Goal: Task Accomplishment & Management: Use online tool/utility

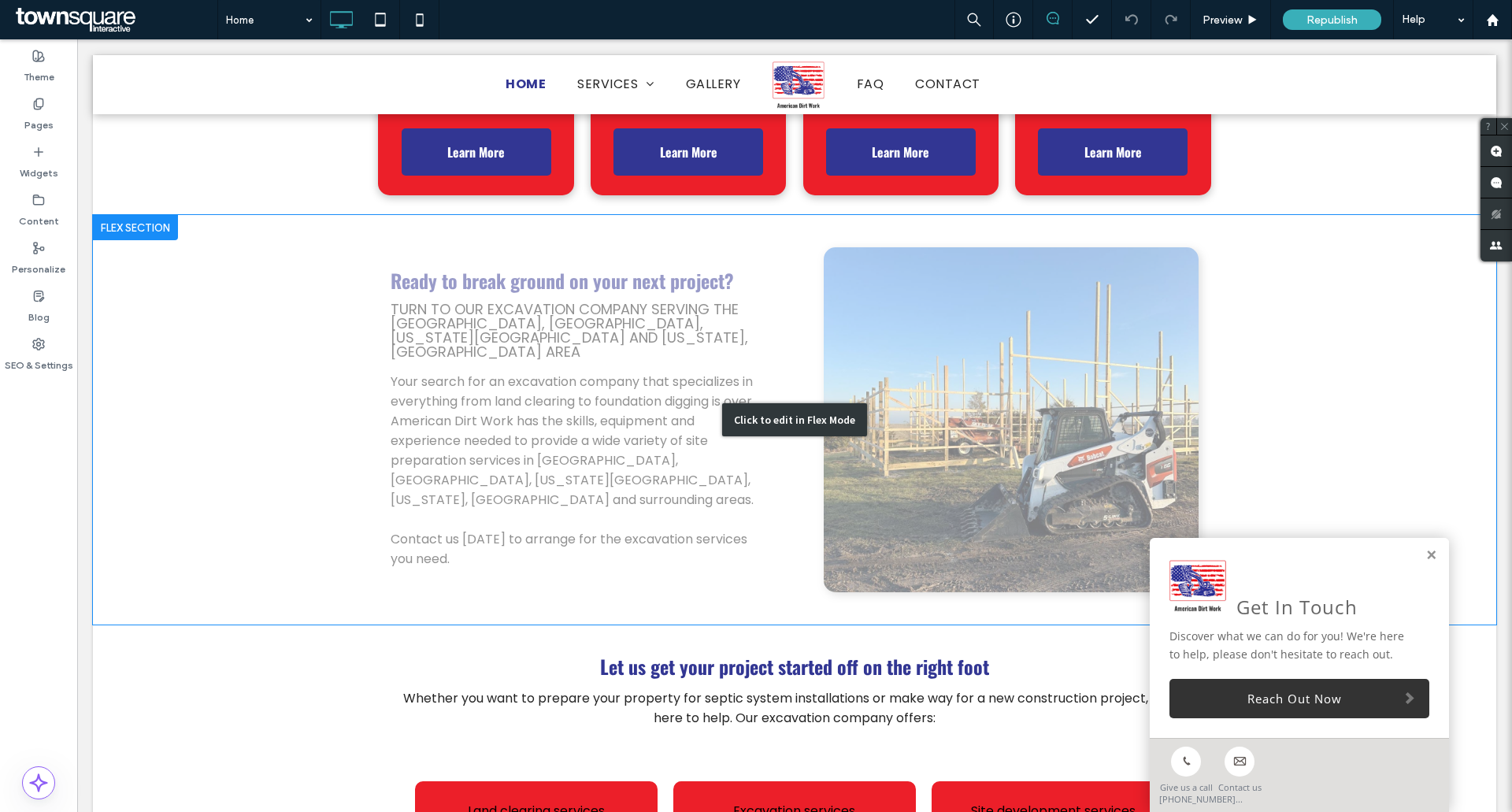
scroll to position [630, 0]
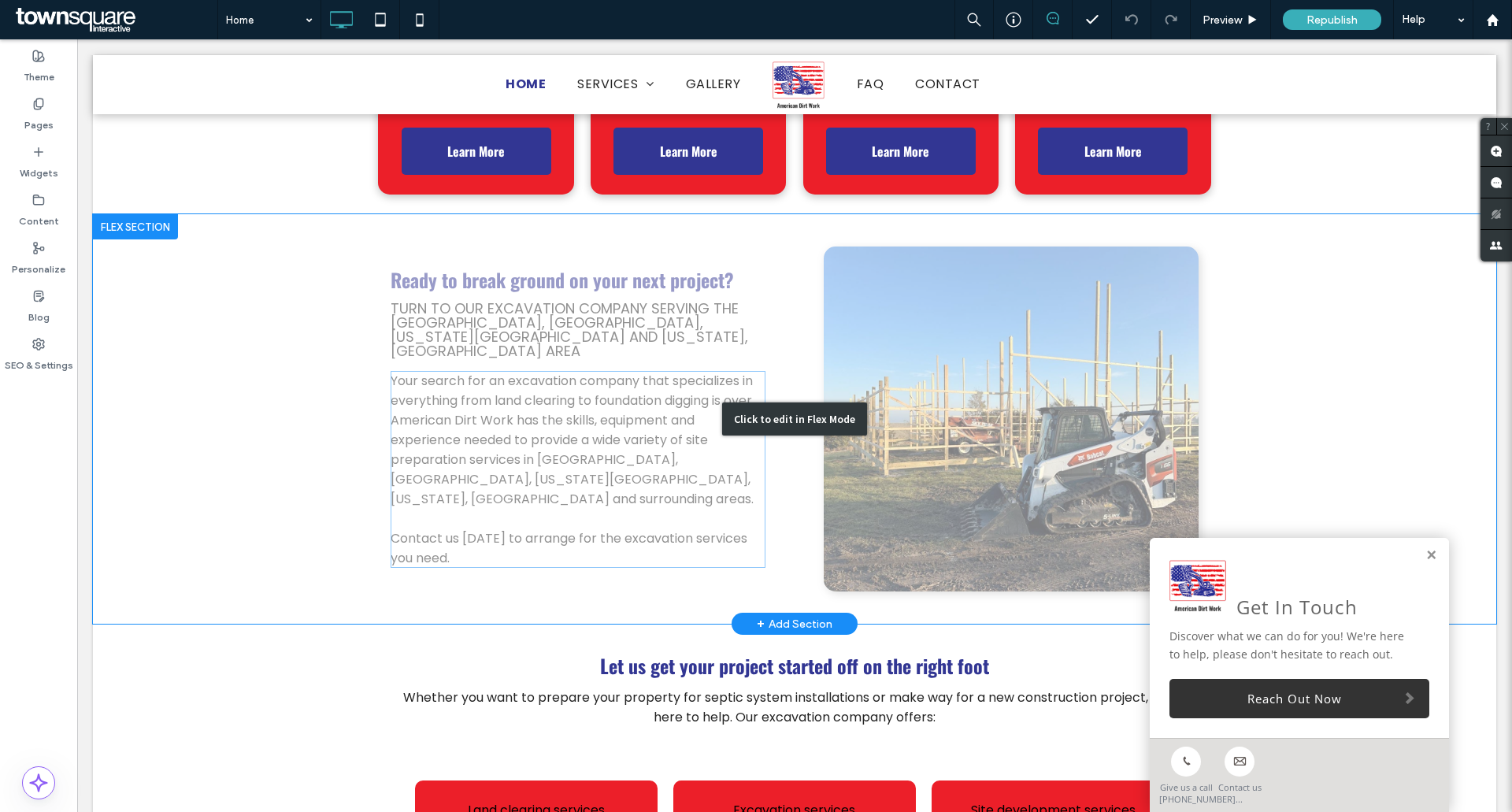
click at [458, 439] on div "Click to edit in Flex Mode" at bounding box center [795, 418] width 1403 height 409
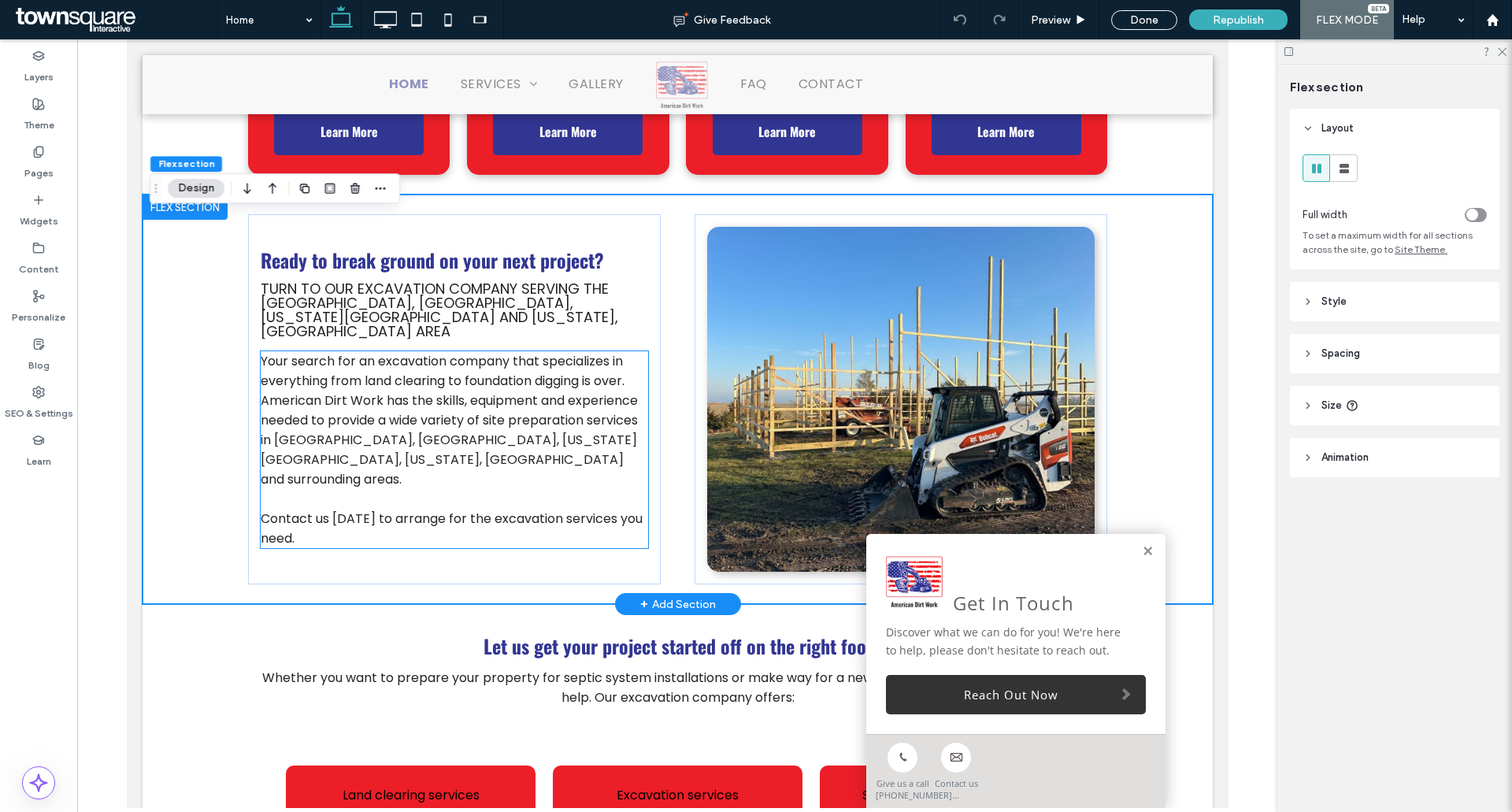
click at [441, 439] on span "Your search for an excavation company that specializes in everything from land …" at bounding box center [449, 420] width 377 height 136
click at [441, 439] on div "Your search for an excavation company that specializes in everything from land …" at bounding box center [453, 450] width 387 height 197
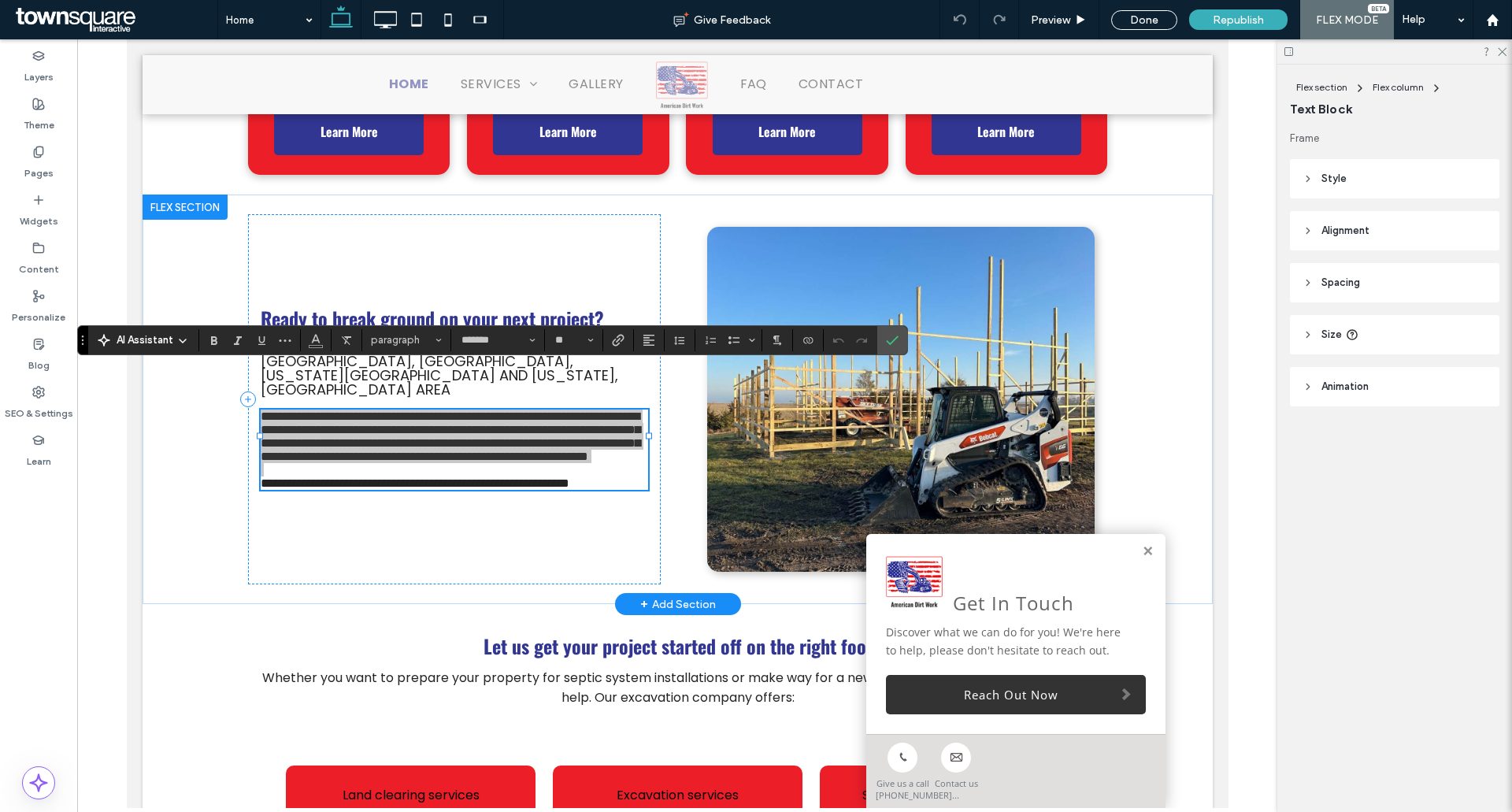
click at [146, 340] on span "AI Assistant" at bounding box center [145, 339] width 57 height 16
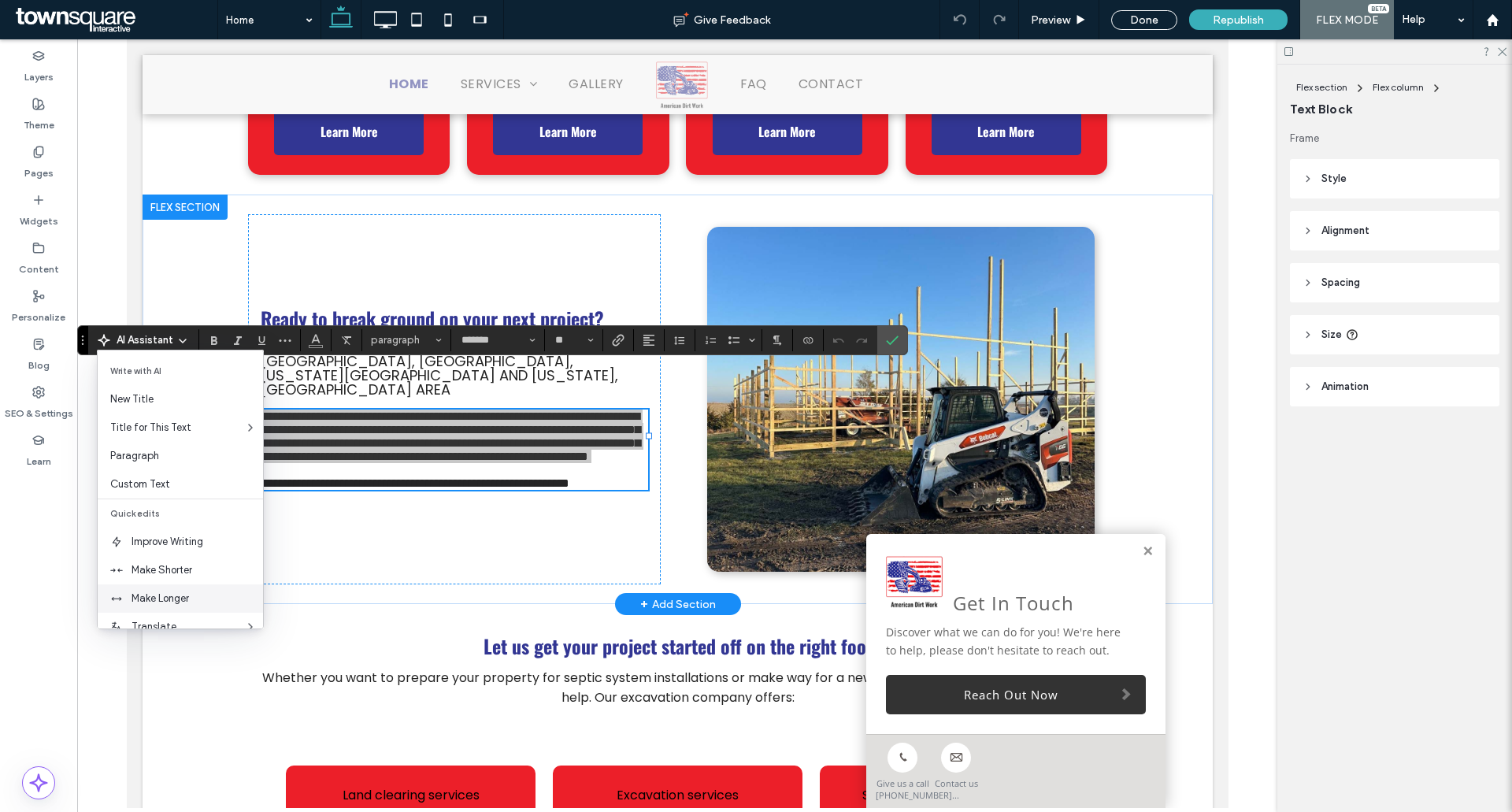
click at [179, 597] on span "Make Longer" at bounding box center [197, 598] width 132 height 16
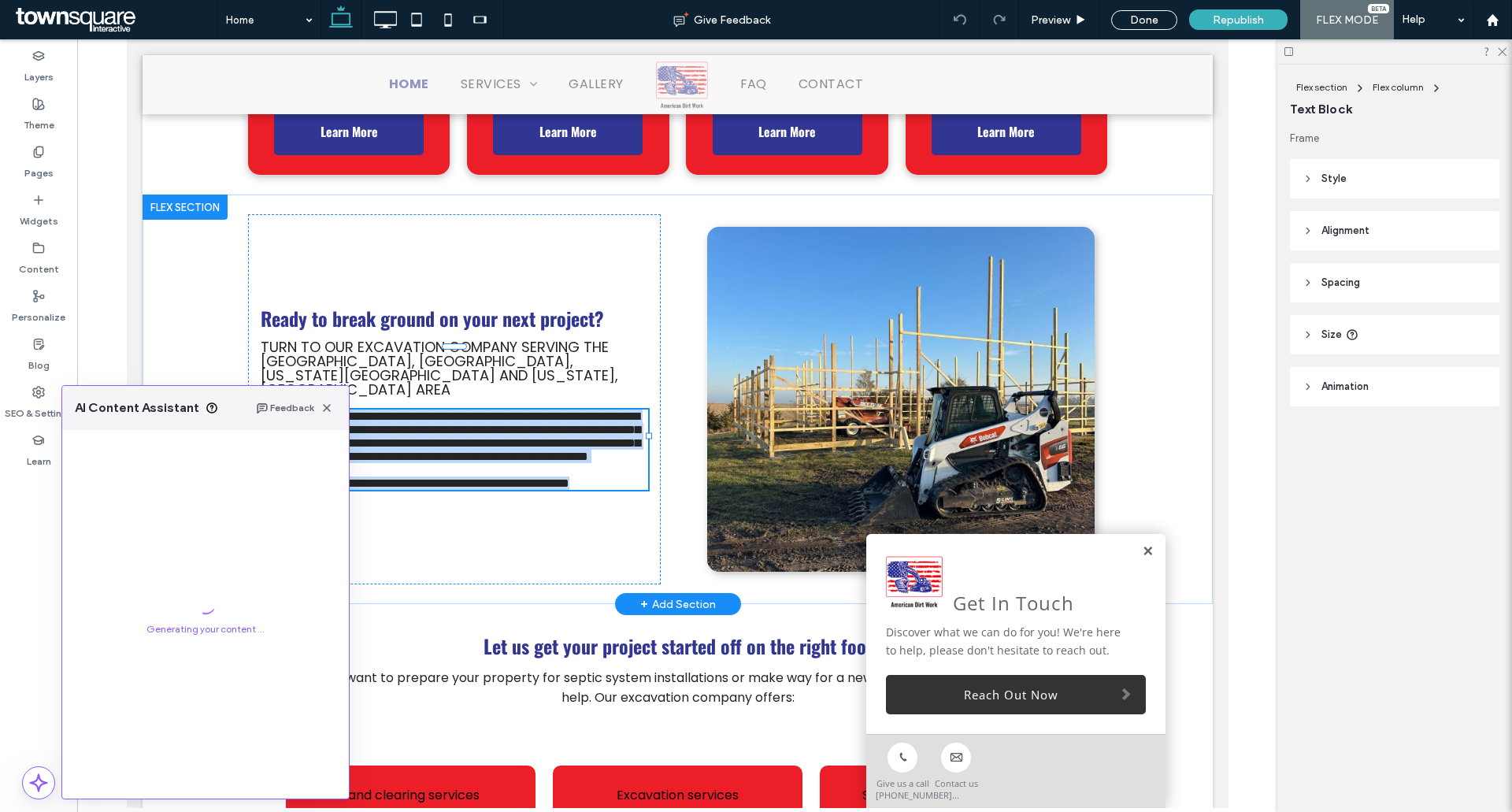
click at [1141, 555] on link at bounding box center [1147, 552] width 12 height 14
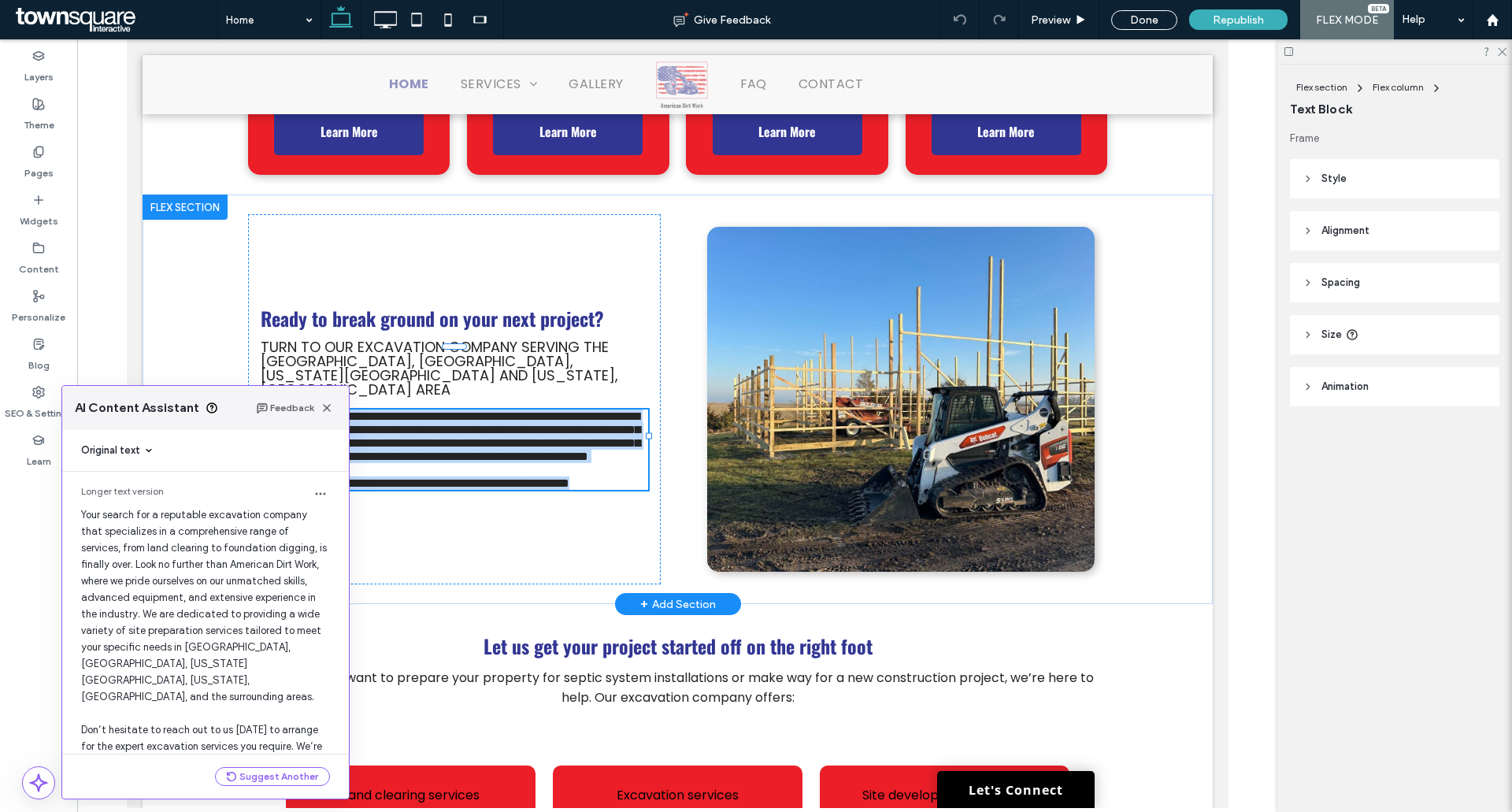
scroll to position [41, 0]
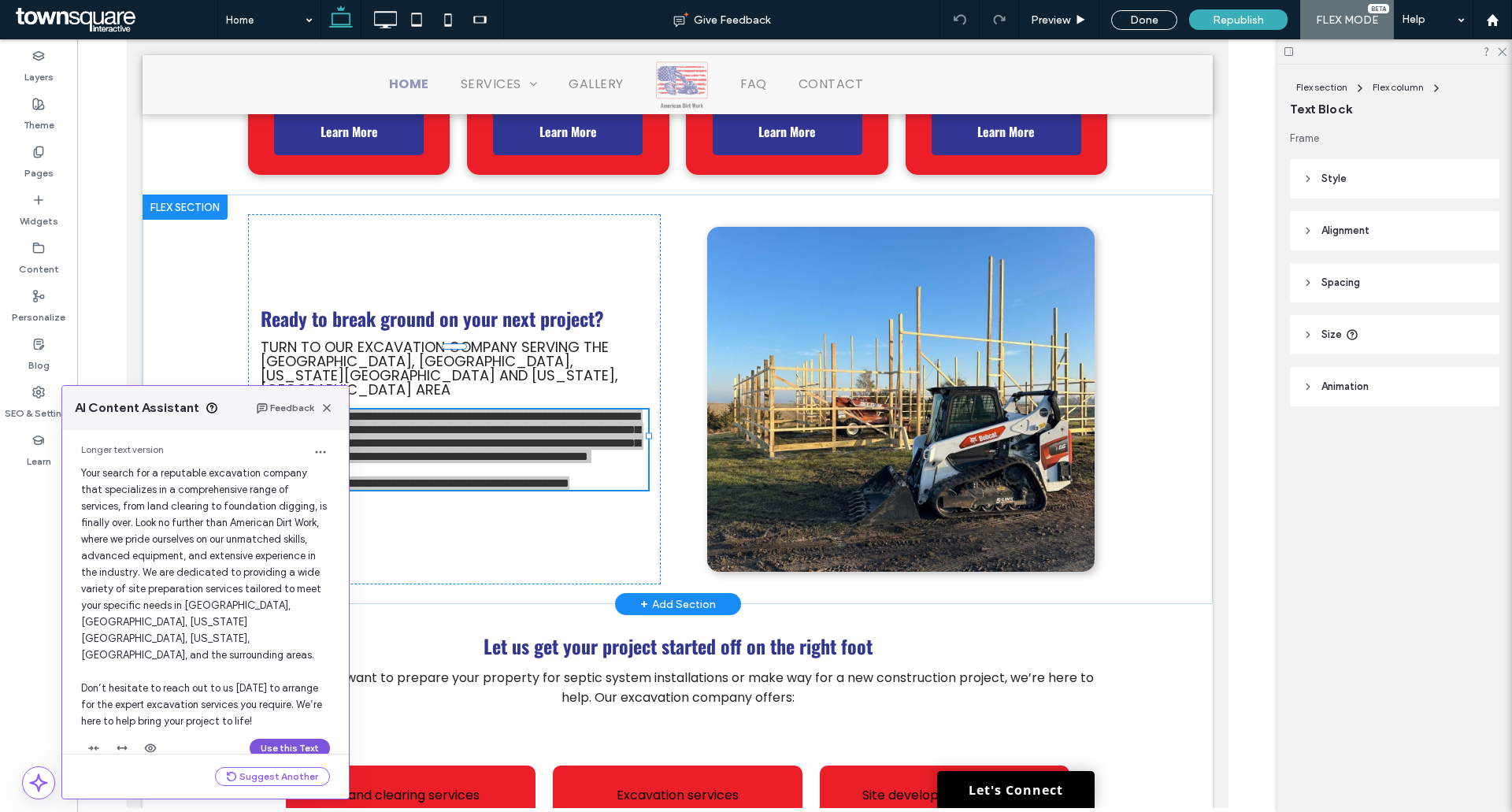
drag, startPoint x: 277, startPoint y: 726, endPoint x: 163, endPoint y: 689, distance: 119.9
click at [277, 738] on button "Use this Text" at bounding box center [290, 748] width 80 height 19
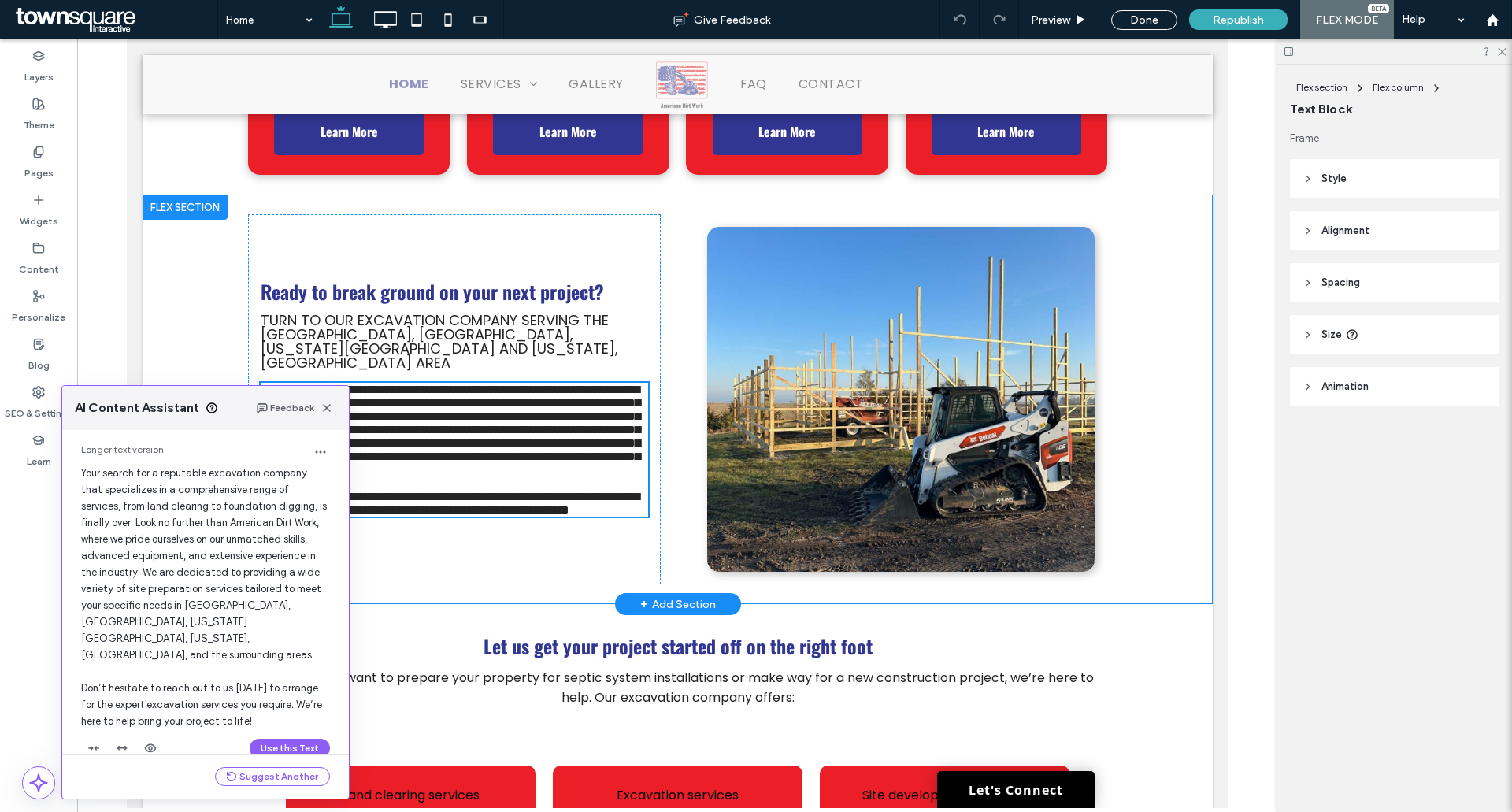
scroll to position [512, 0]
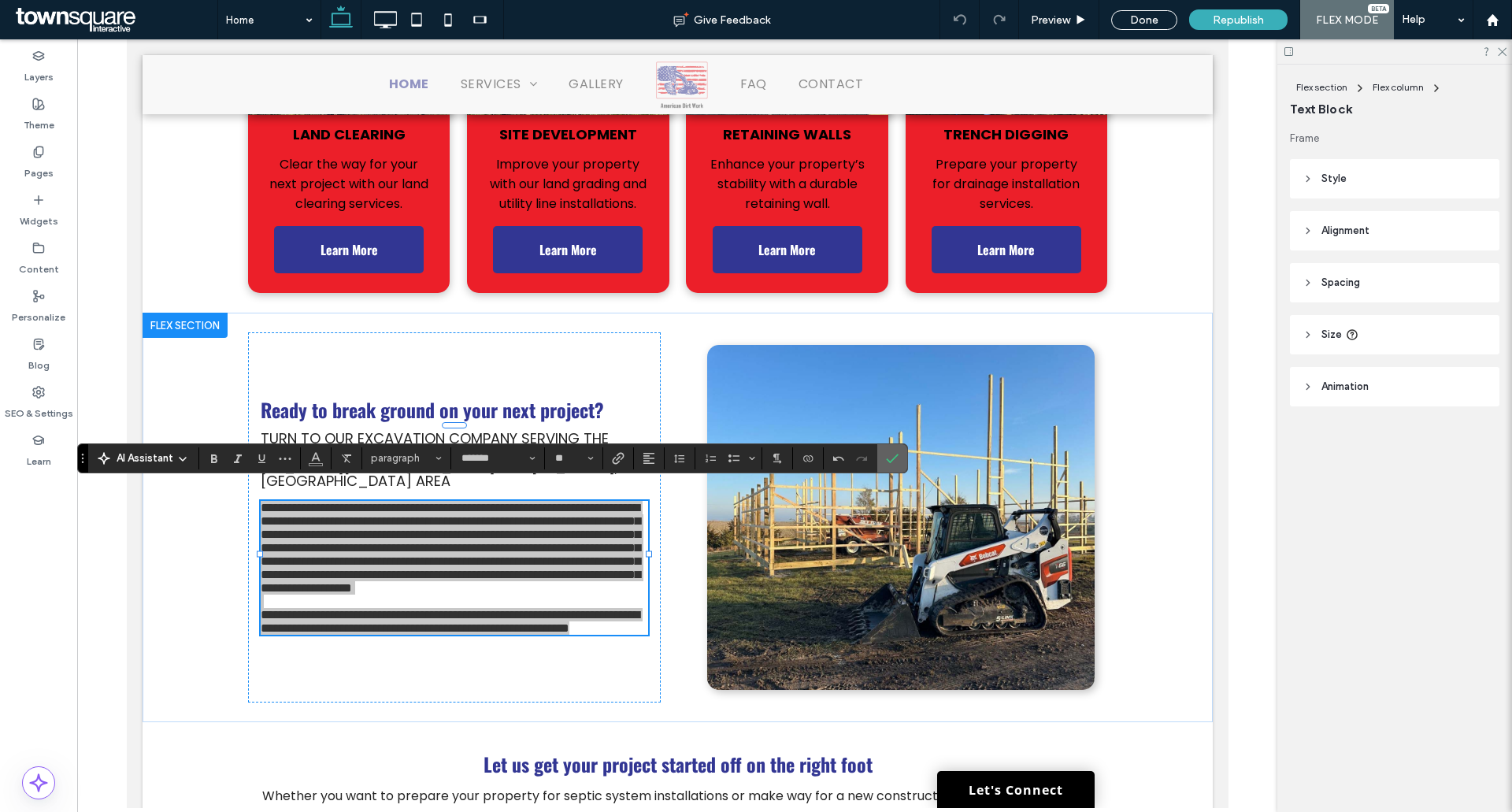
click at [898, 458] on icon "Confirm" at bounding box center [893, 459] width 13 height 13
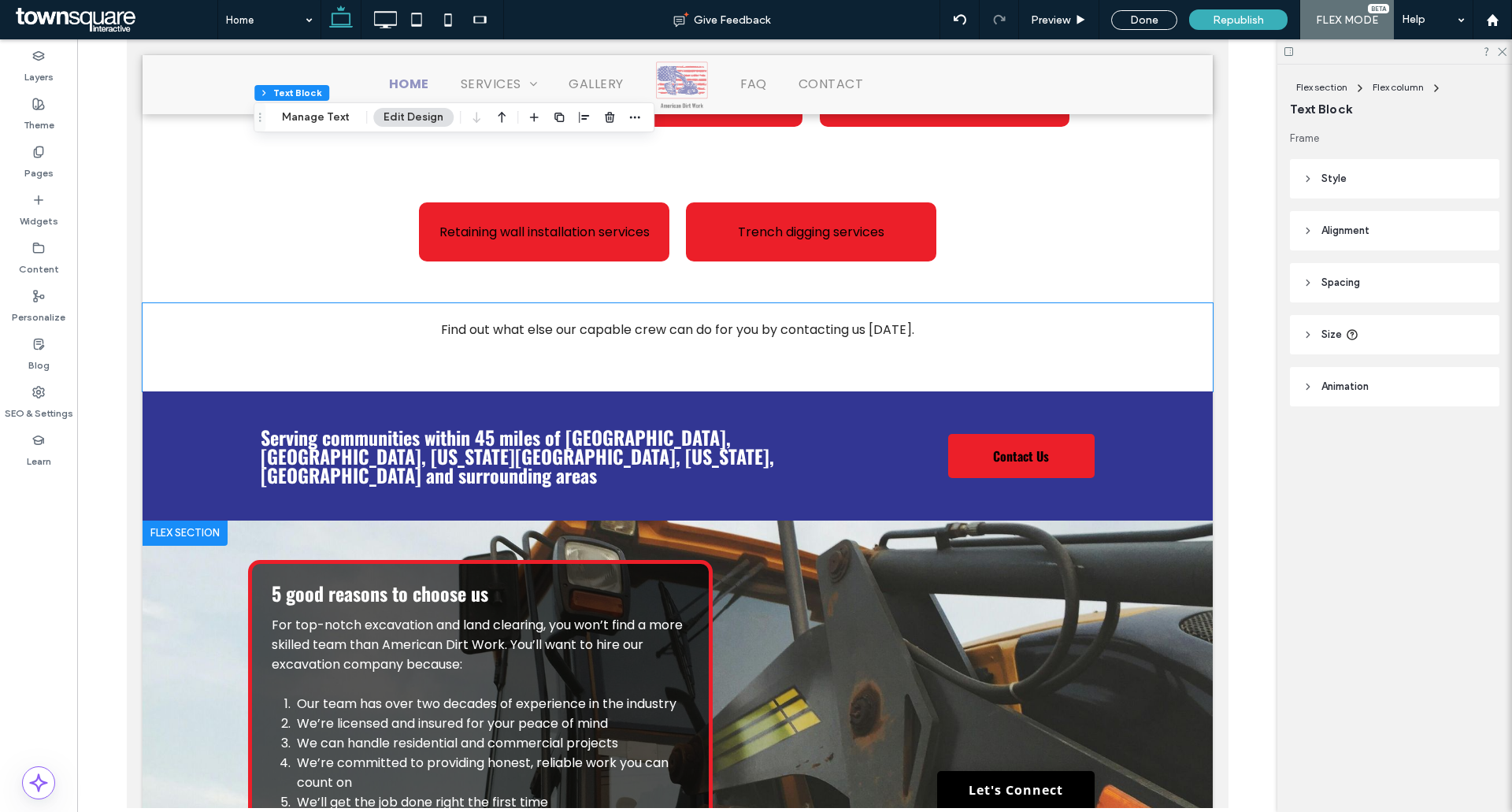
scroll to position [1772, 0]
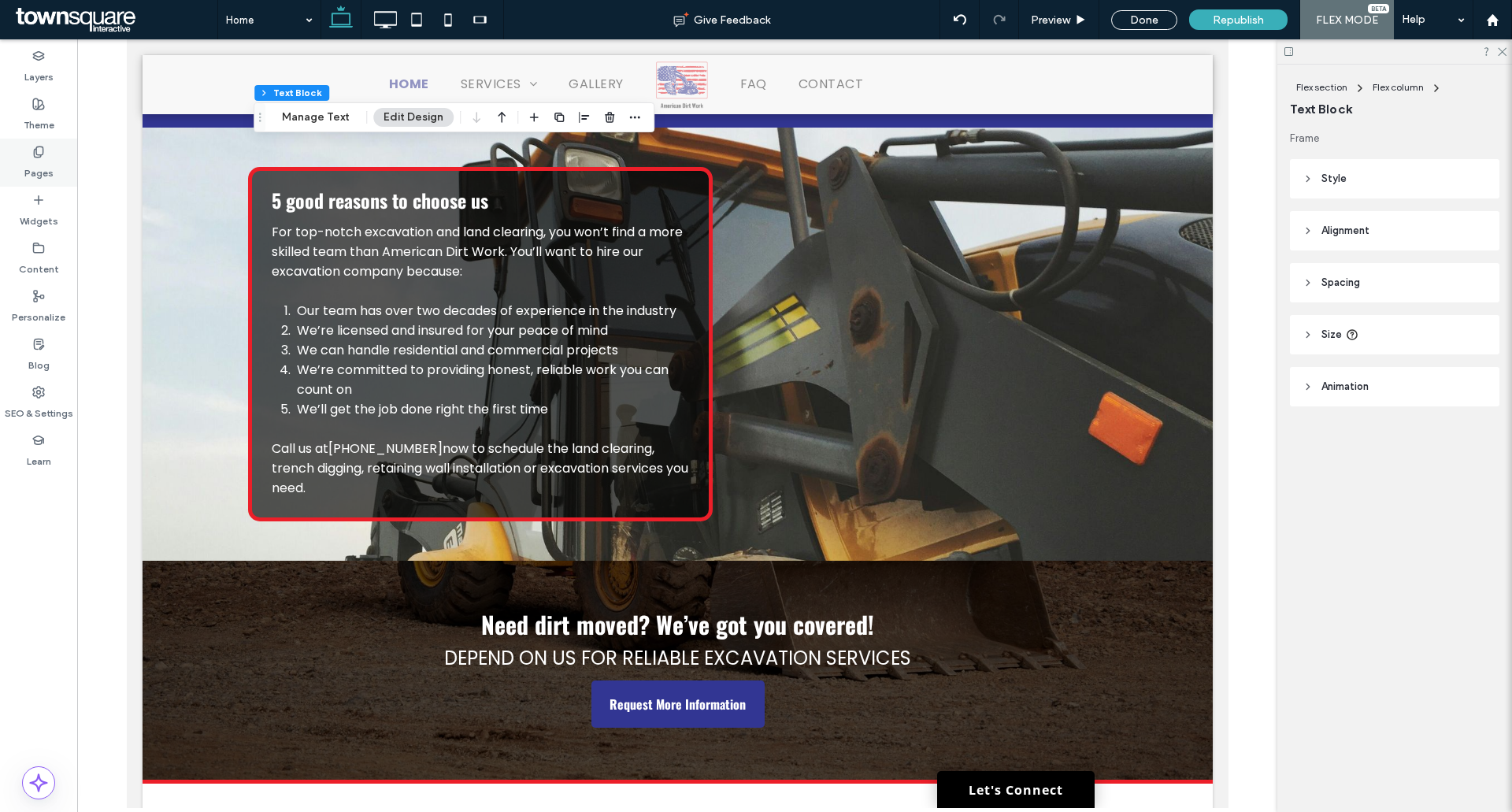
click at [56, 179] on div "Pages" at bounding box center [39, 163] width 77 height 48
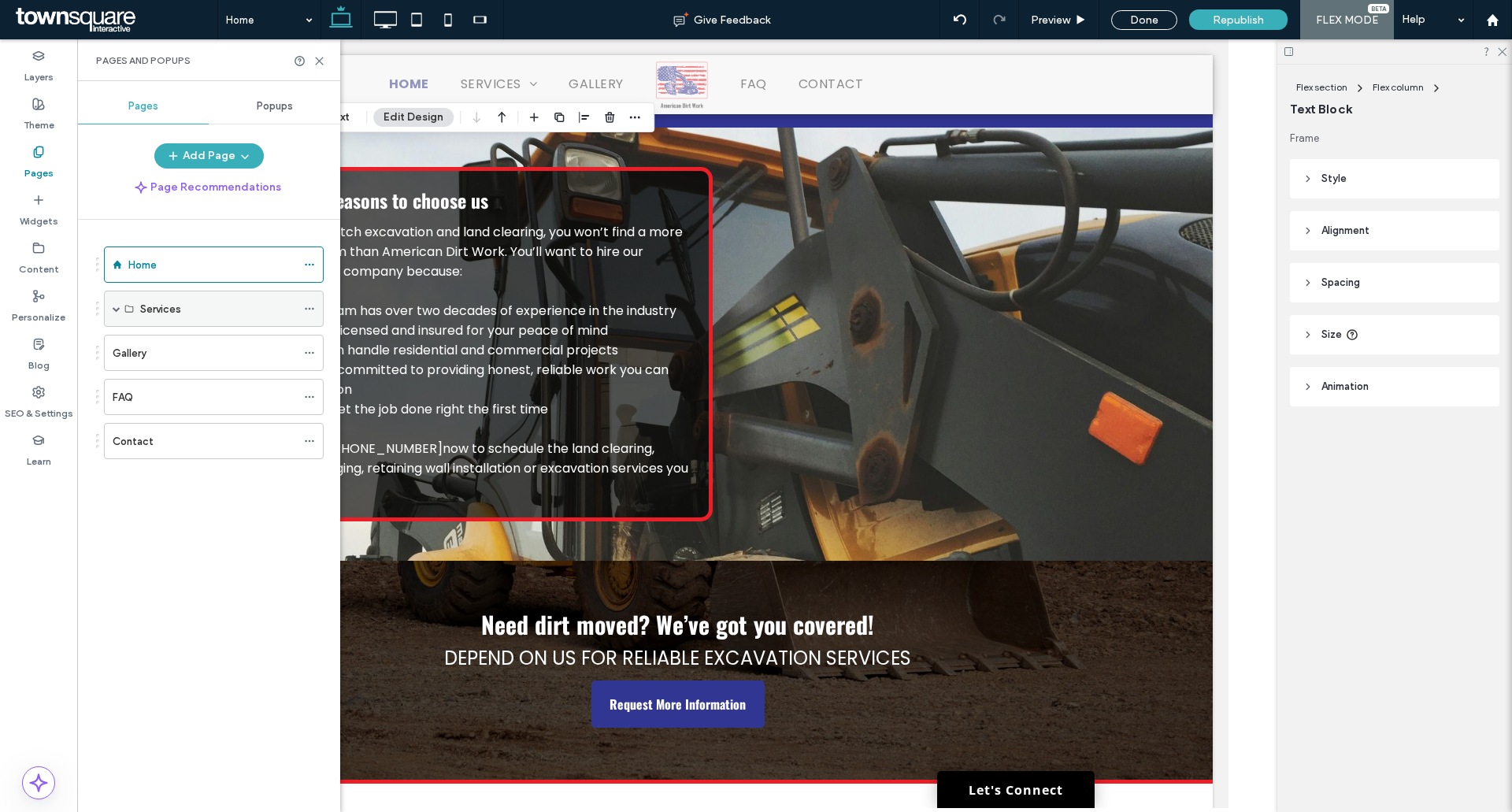
click at [110, 309] on div "Services" at bounding box center [213, 308] width 220 height 36
click at [118, 304] on span at bounding box center [116, 308] width 8 height 8
click at [166, 349] on label "Land Clearing" at bounding box center [171, 346] width 63 height 28
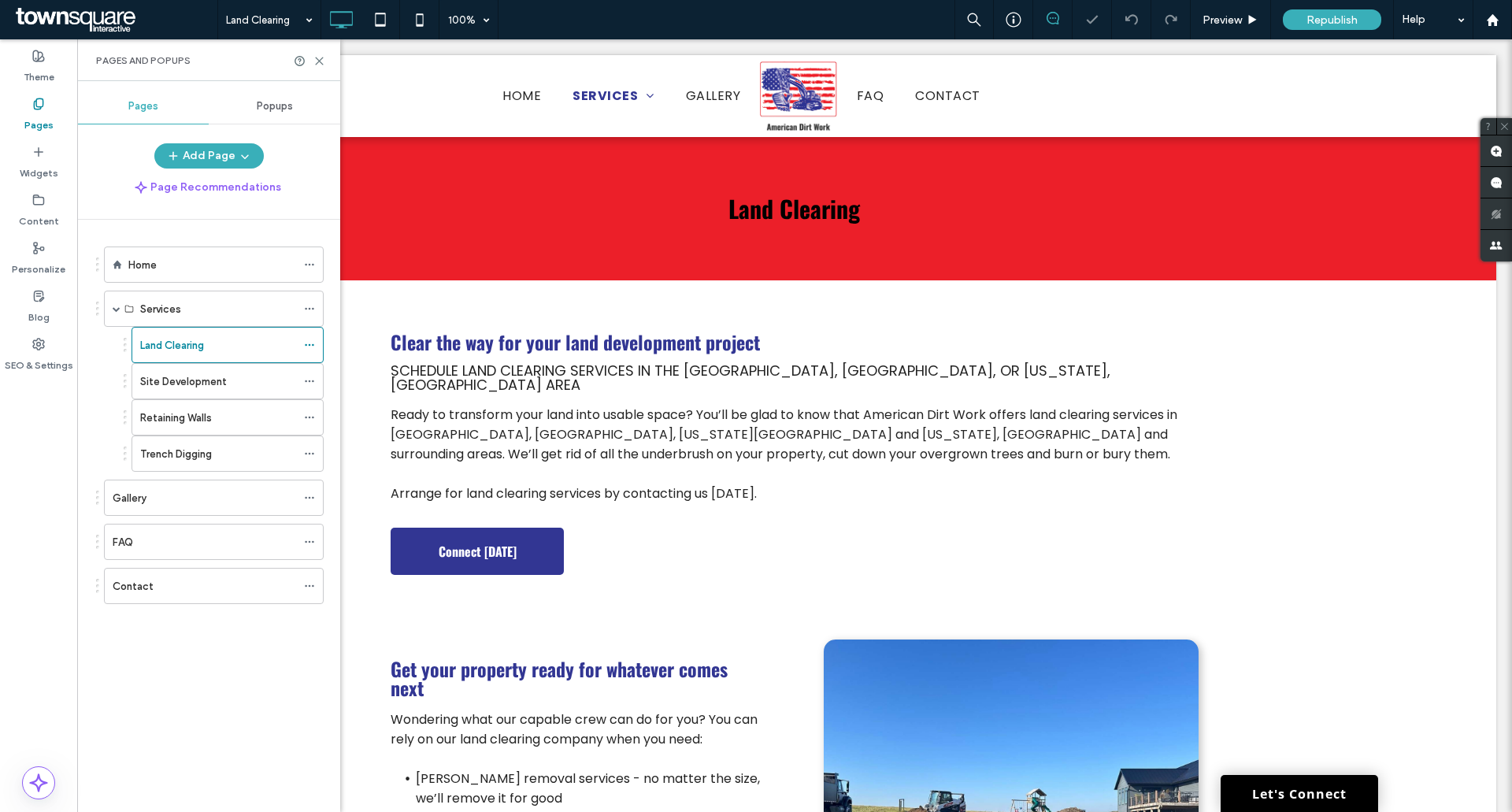
click at [547, 393] on div "Click to edit in Flex Mode" at bounding box center [795, 443] width 1403 height 326
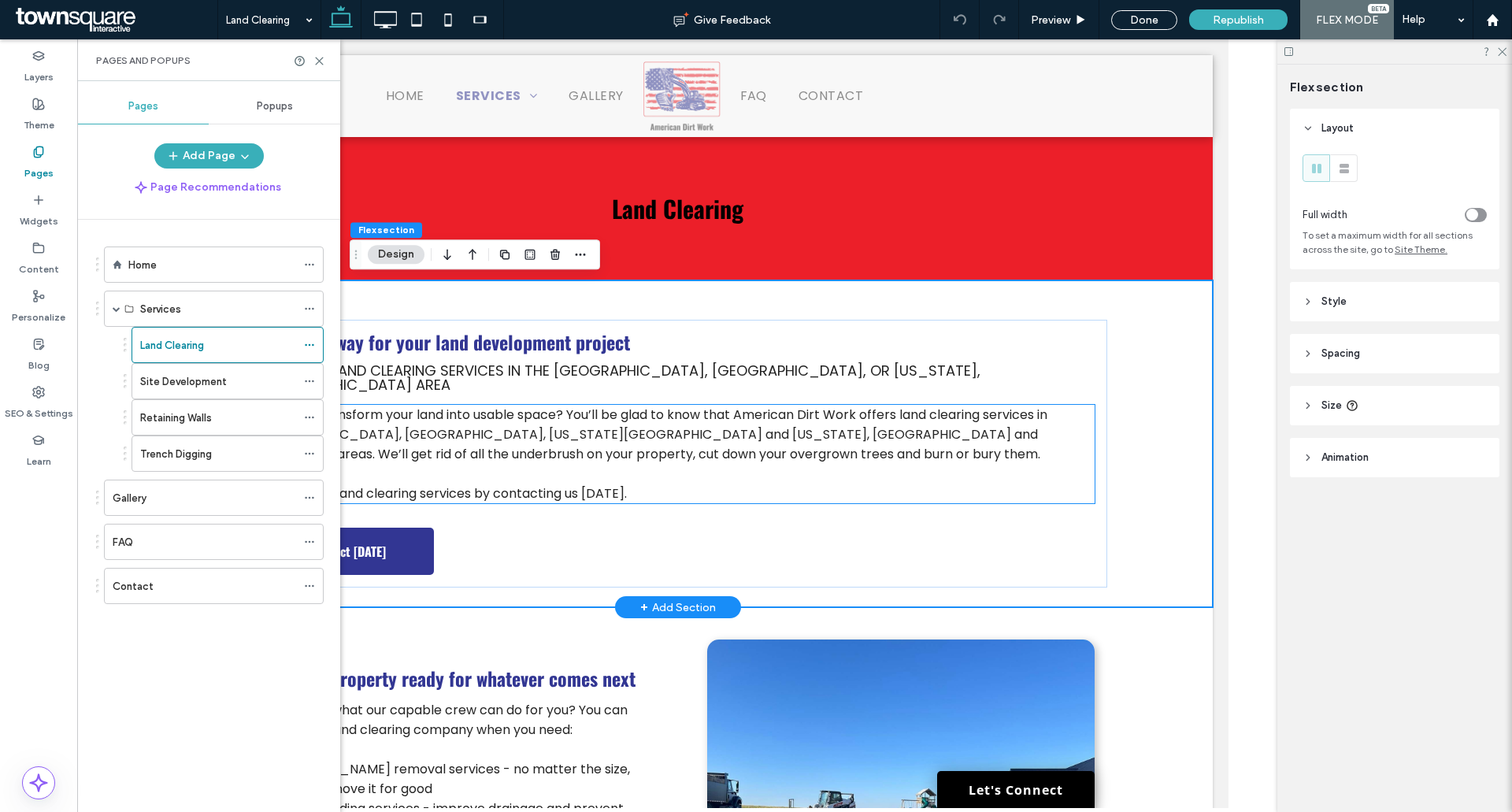
click at [545, 406] on span "Ready to transform your land into usable space? You’ll be glad to know that Ame…" at bounding box center [654, 434] width 787 height 58
click at [545, 406] on div "Ready to transform your land into usable space? You’ll be glad to know that Ame…" at bounding box center [677, 453] width 834 height 98
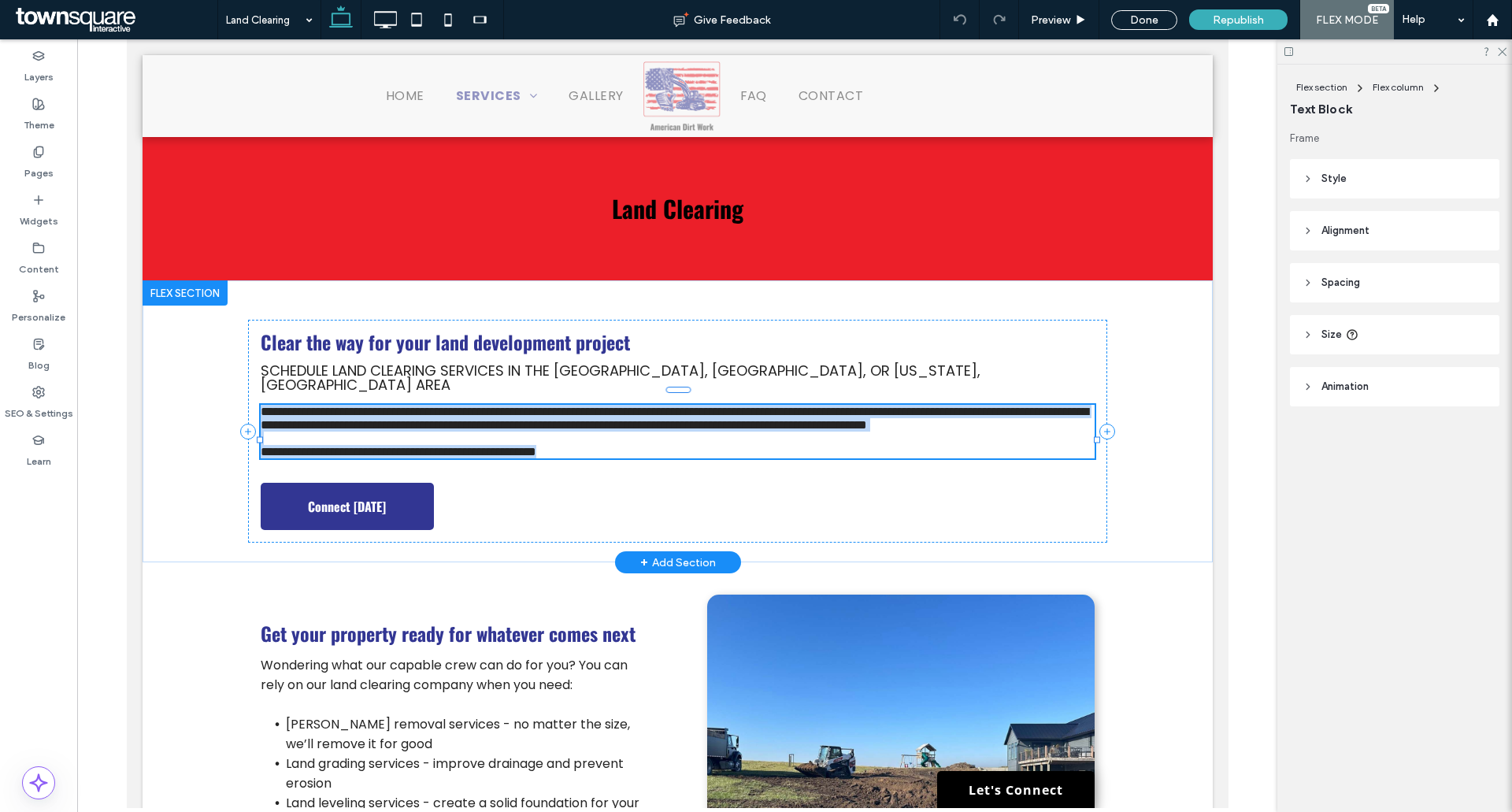
type input "*******"
type input "**"
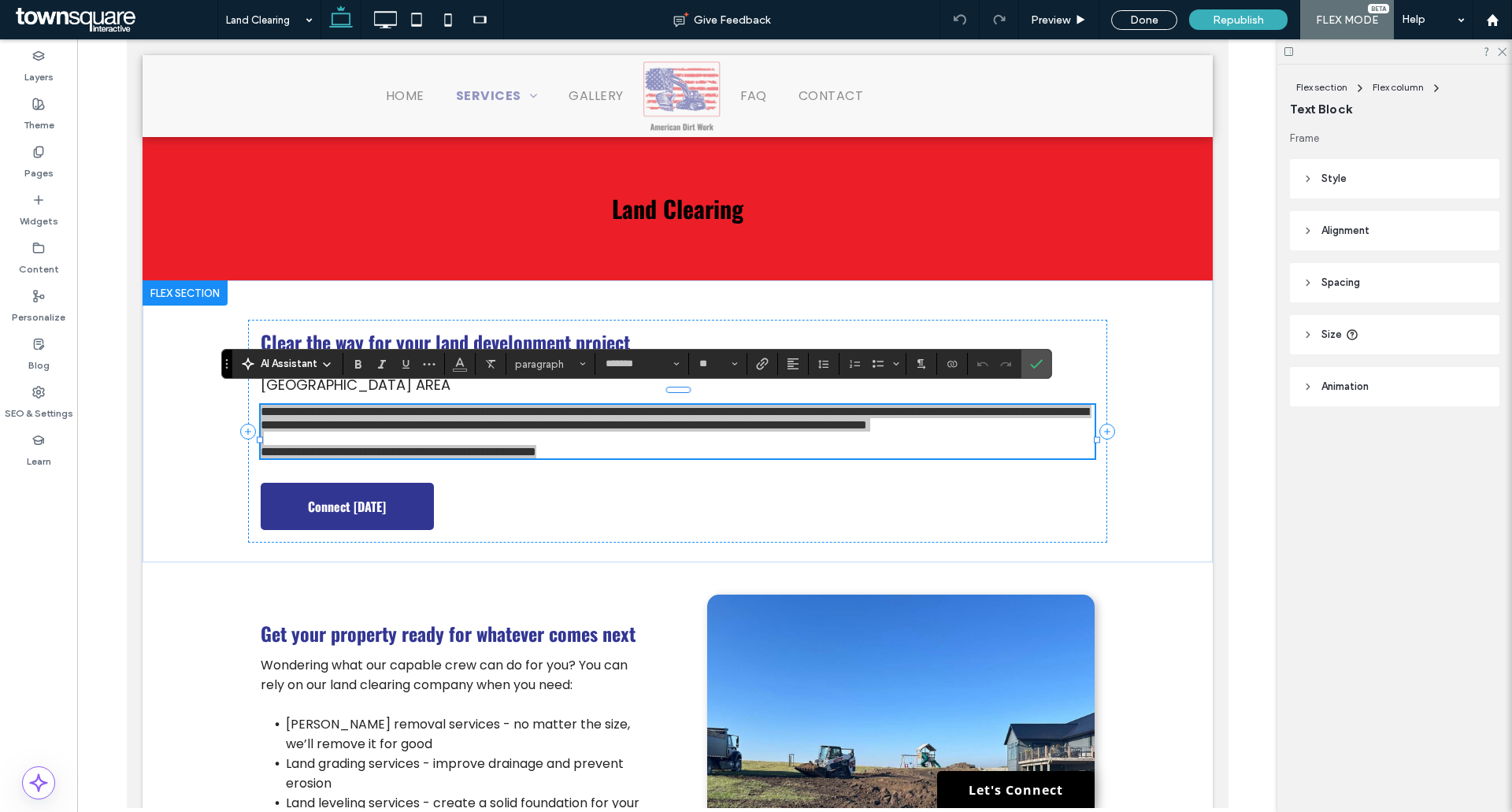
click at [269, 355] on div "AI Assistant" at bounding box center [287, 362] width 104 height 19
click at [296, 371] on span "AI Assistant" at bounding box center [290, 363] width 57 height 16
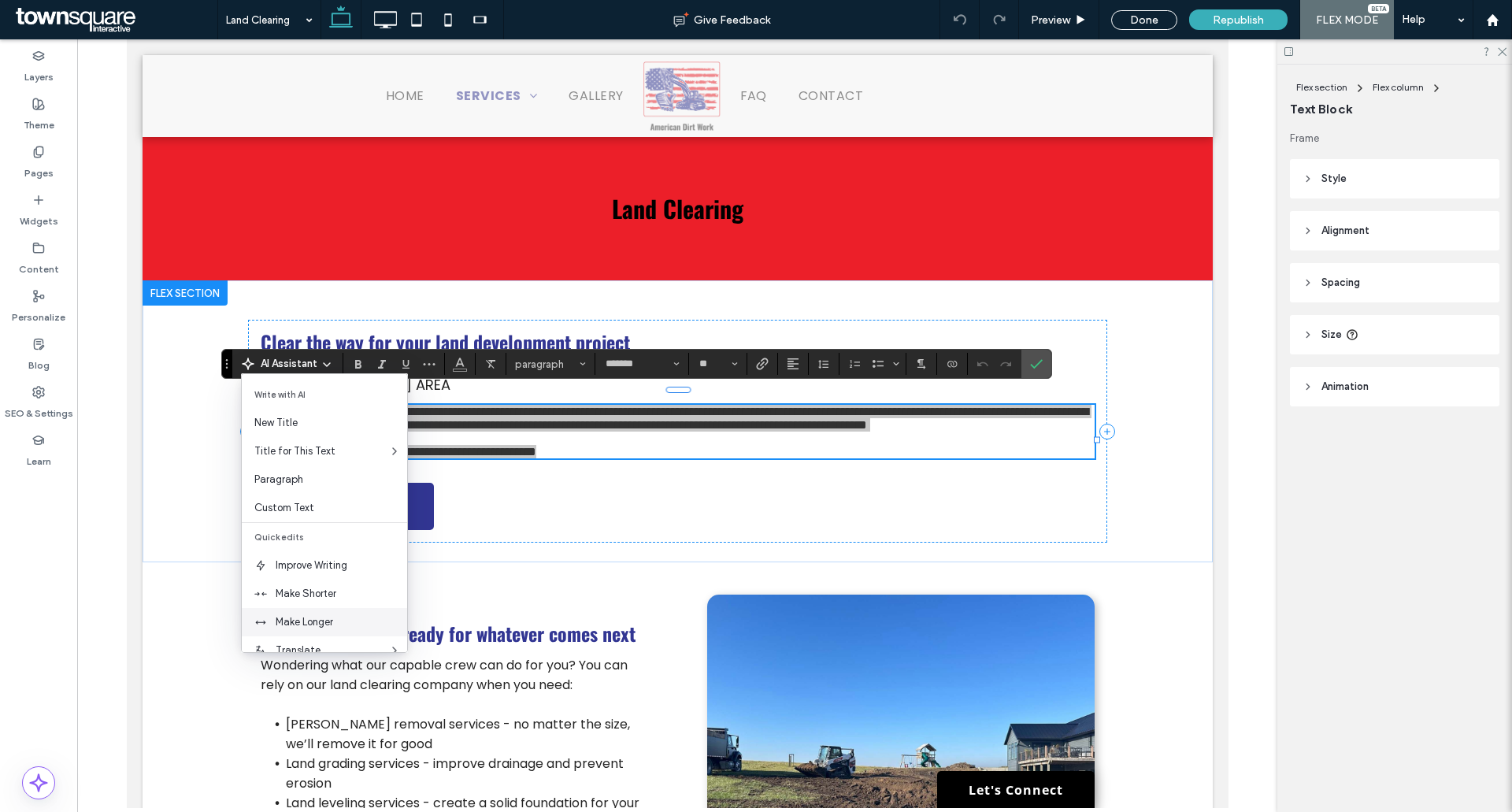
click at [343, 615] on span "Make Longer" at bounding box center [341, 622] width 132 height 16
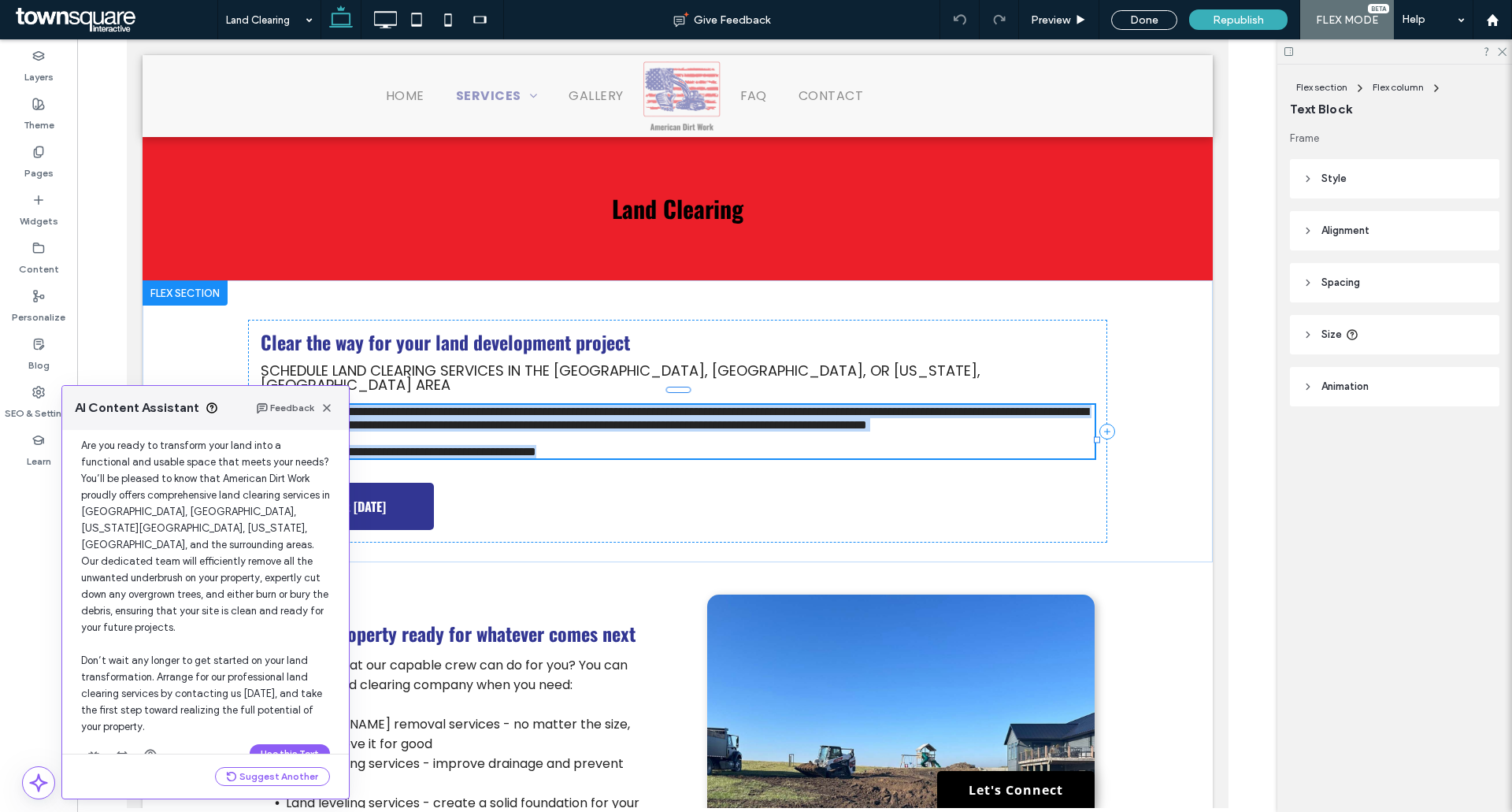
scroll to position [85, 0]
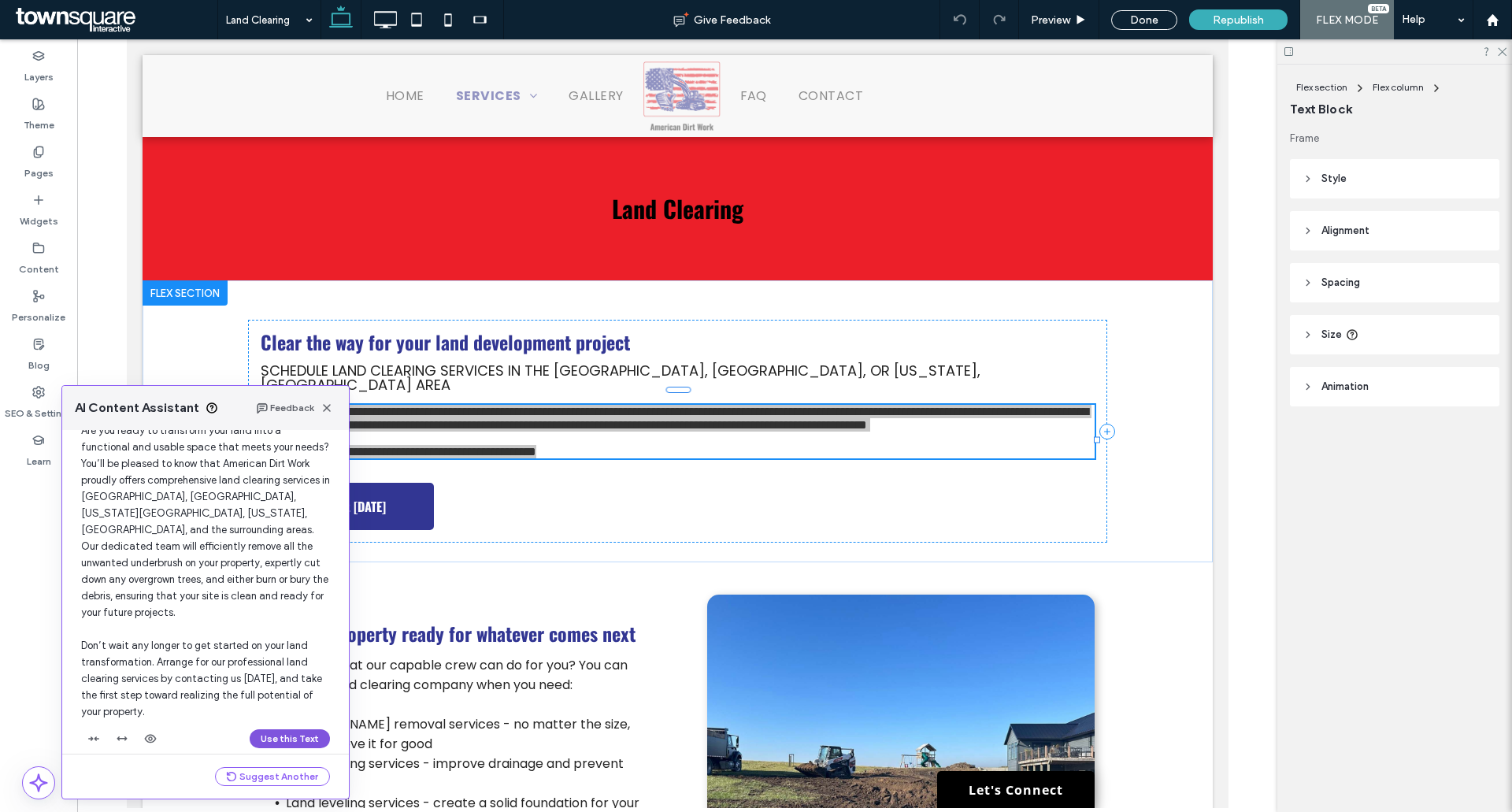
click at [269, 729] on button "Use this Text" at bounding box center [290, 738] width 80 height 19
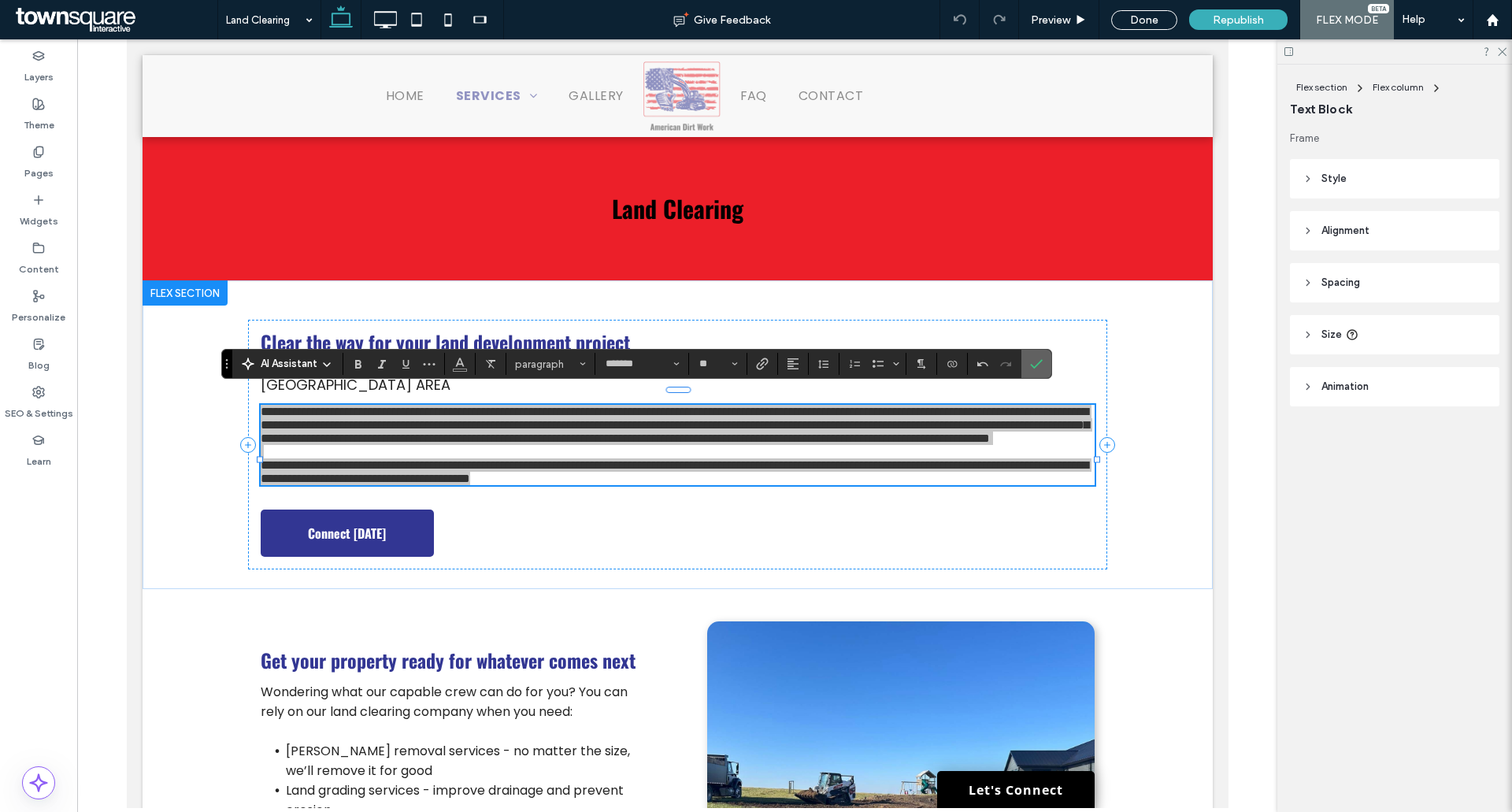
click at [1048, 360] on label "Confirm" at bounding box center [1037, 363] width 24 height 29
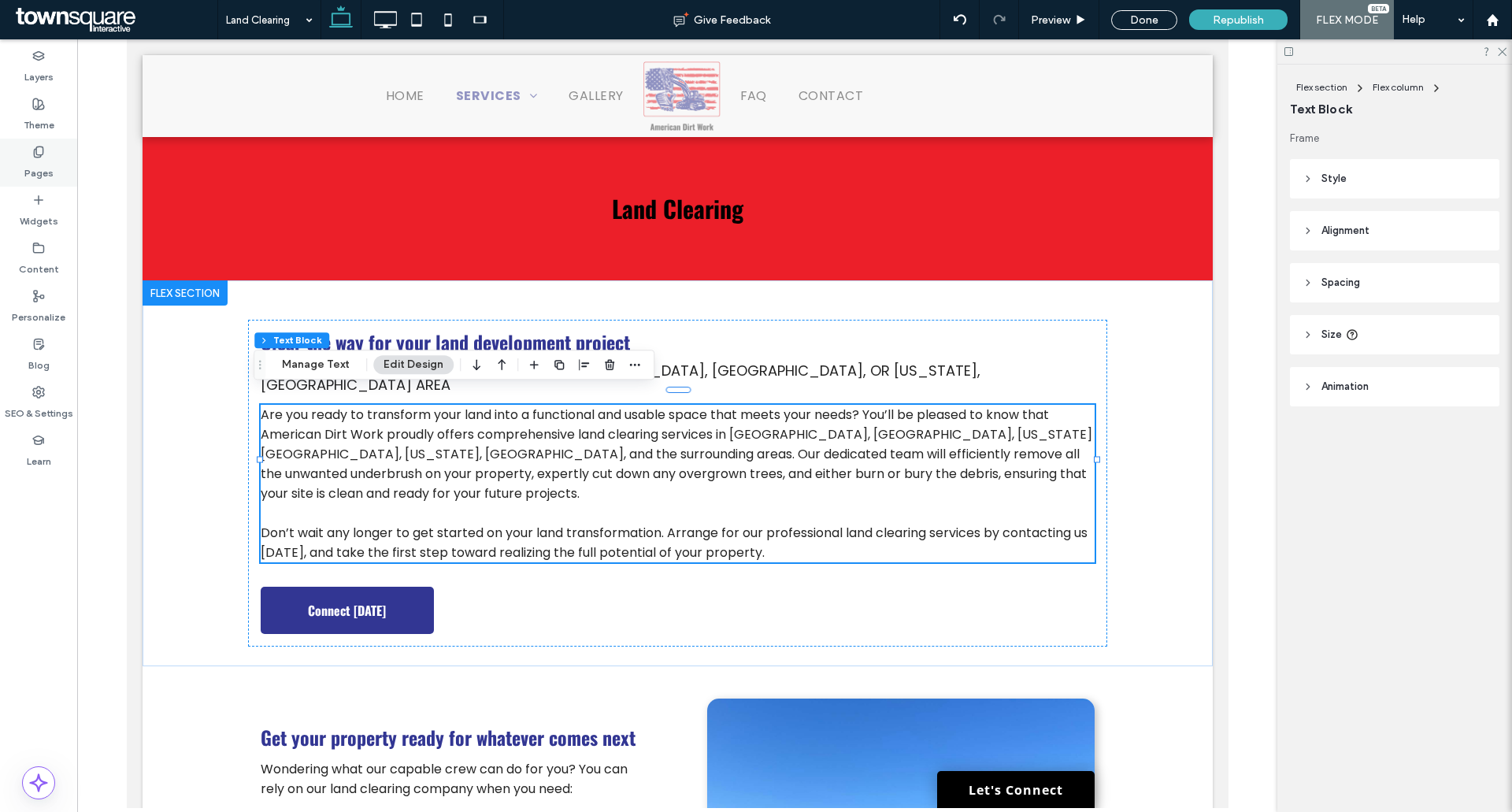
click at [47, 149] on div "Pages" at bounding box center [39, 163] width 77 height 48
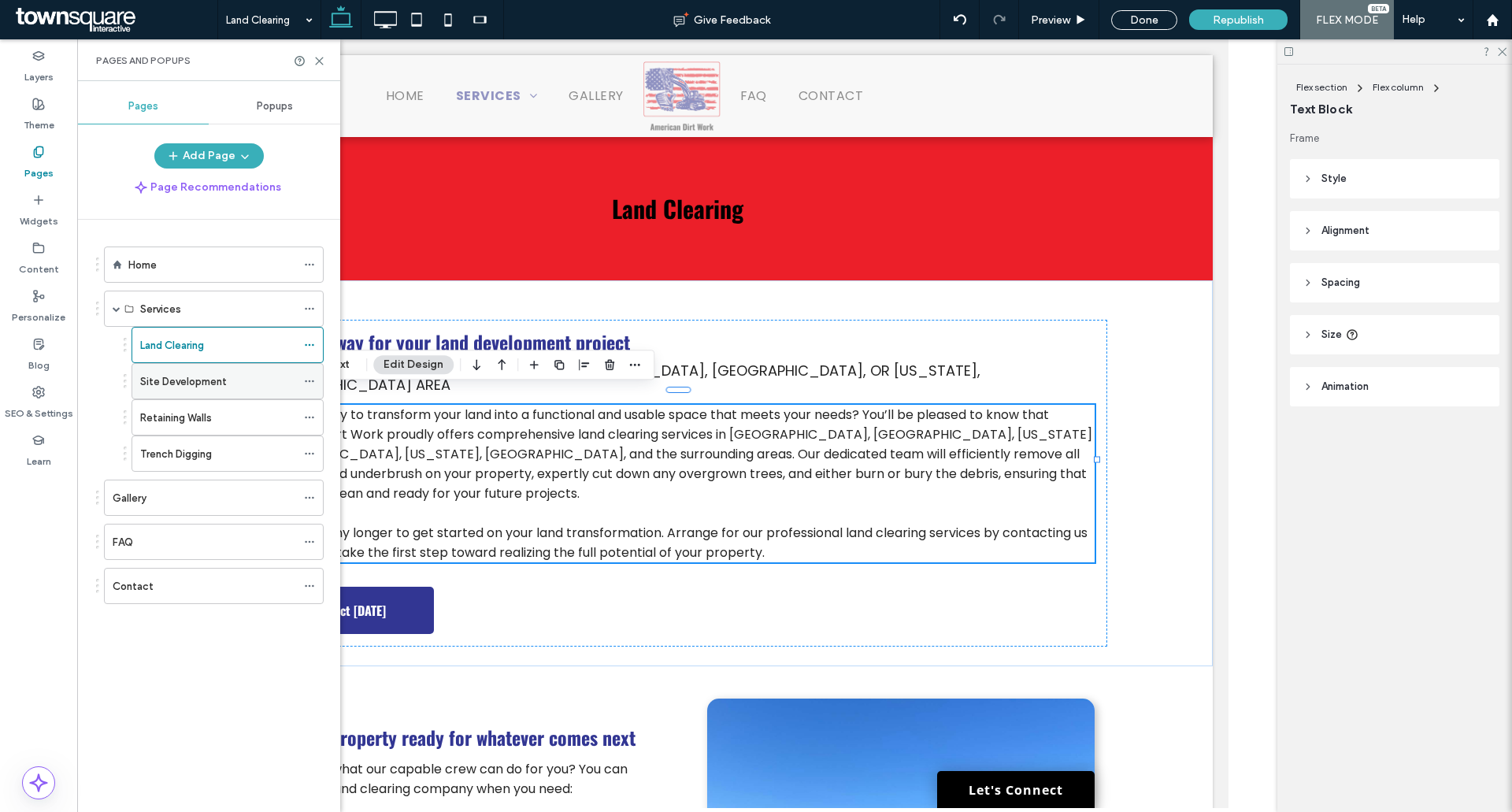
click at [207, 377] on label "Site Development" at bounding box center [183, 382] width 86 height 28
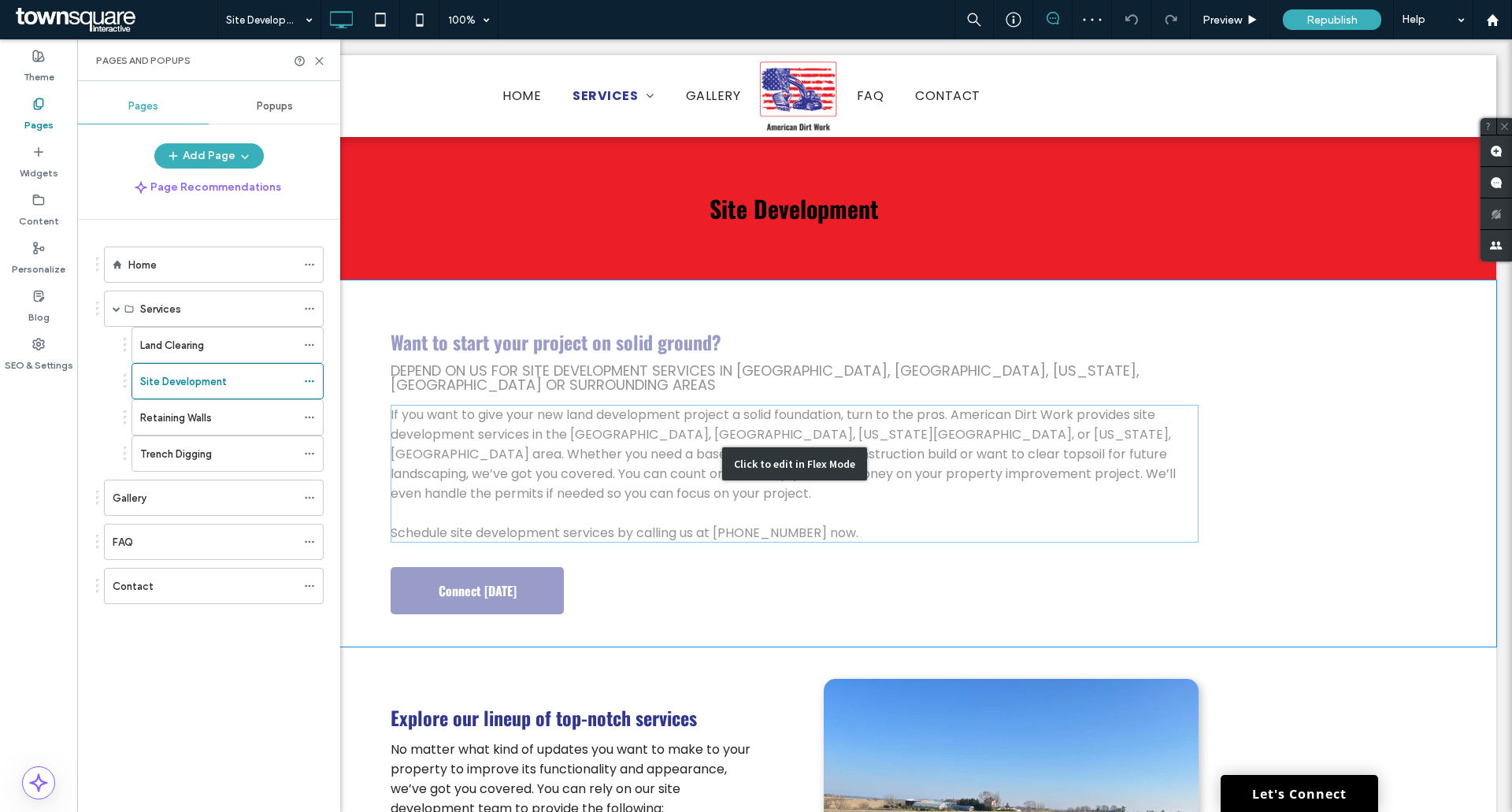
click at [563, 446] on div "Click to edit in Flex Mode" at bounding box center [795, 463] width 1403 height 366
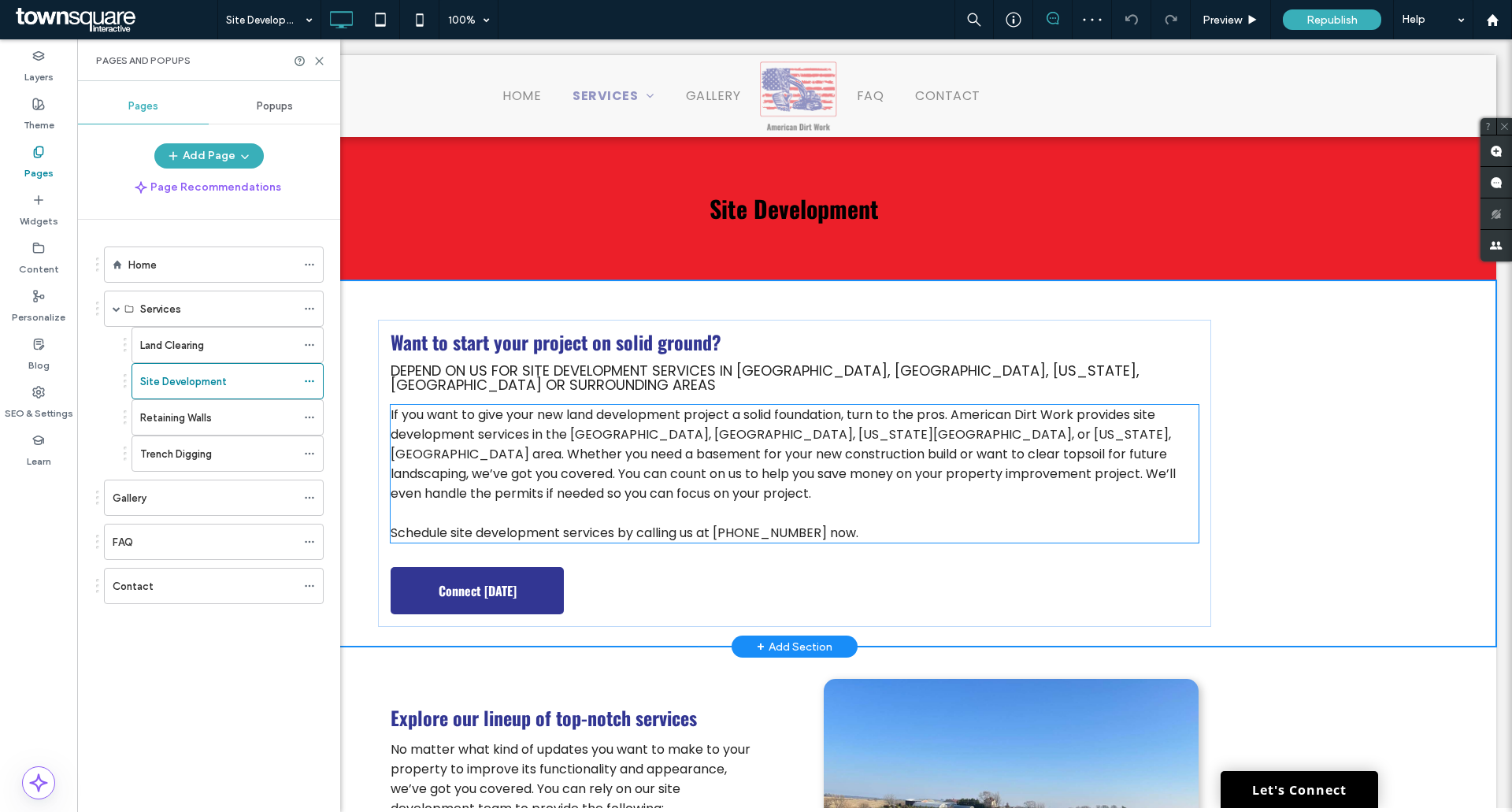
click at [396, 446] on span "If you want to give your new land development project a solid foundation, turn …" at bounding box center [784, 453] width 785 height 97
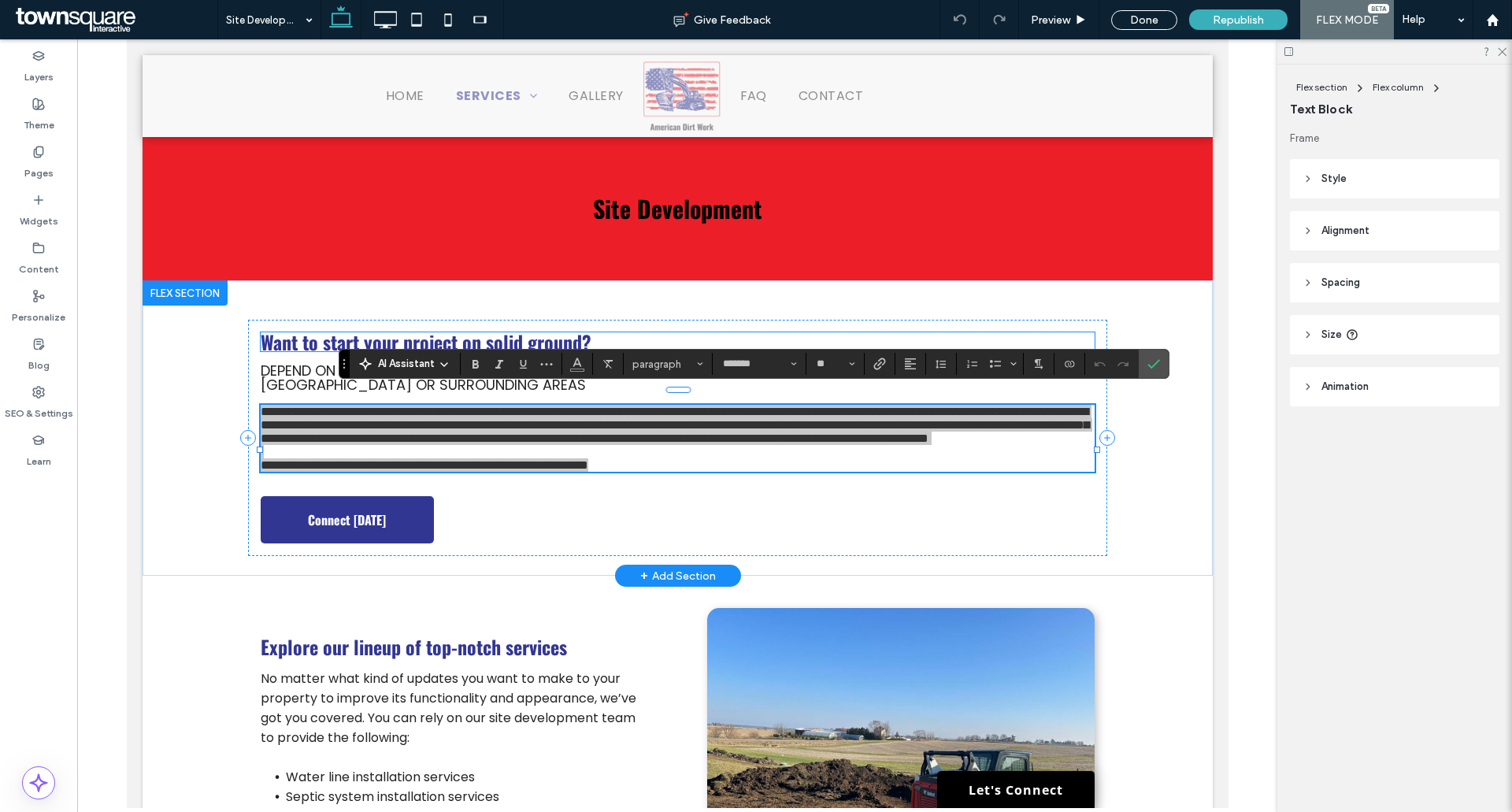
click at [399, 367] on span "AI Assistant" at bounding box center [407, 363] width 57 height 16
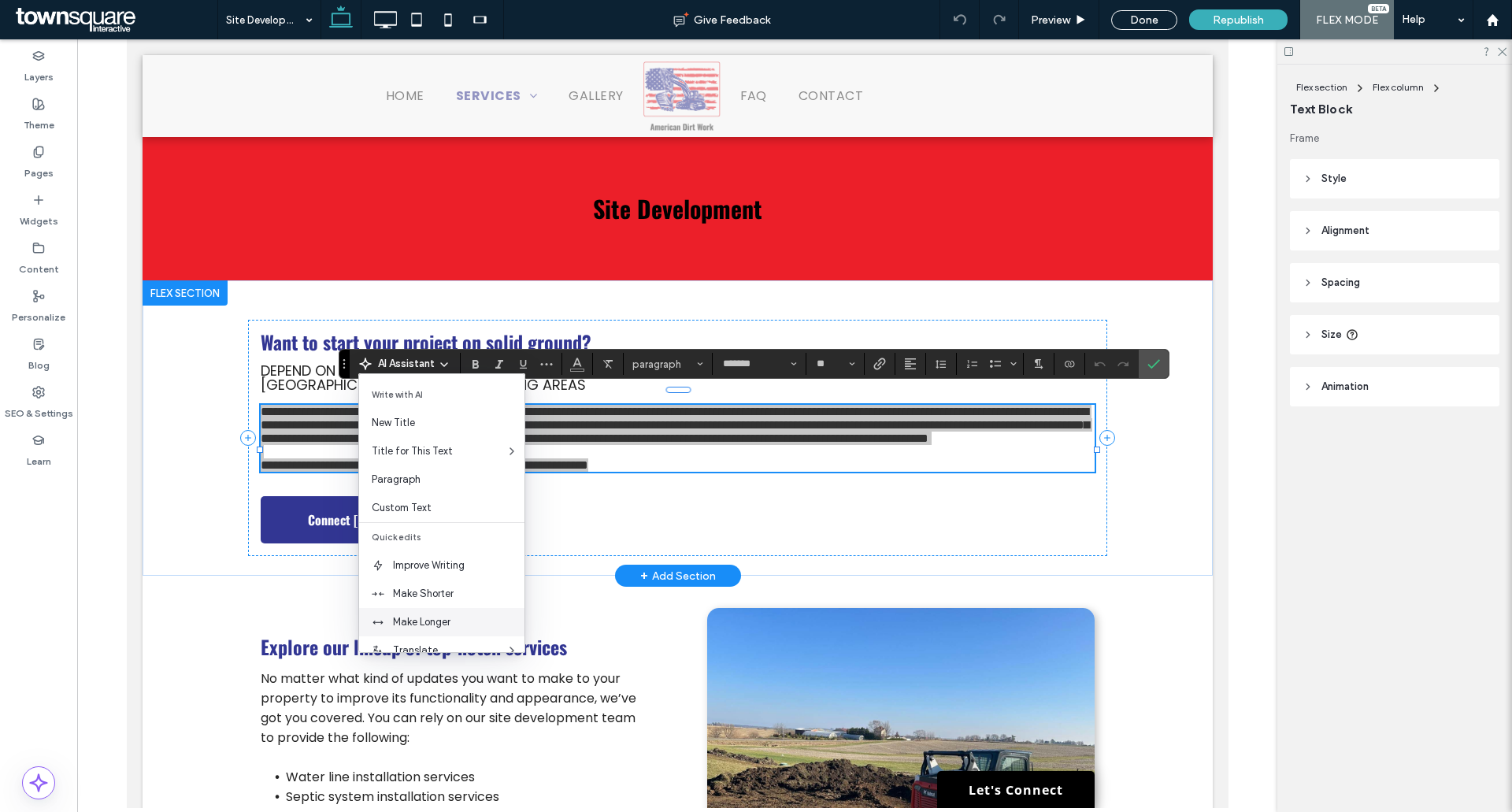
click at [433, 611] on div "Make Longer" at bounding box center [442, 622] width 166 height 29
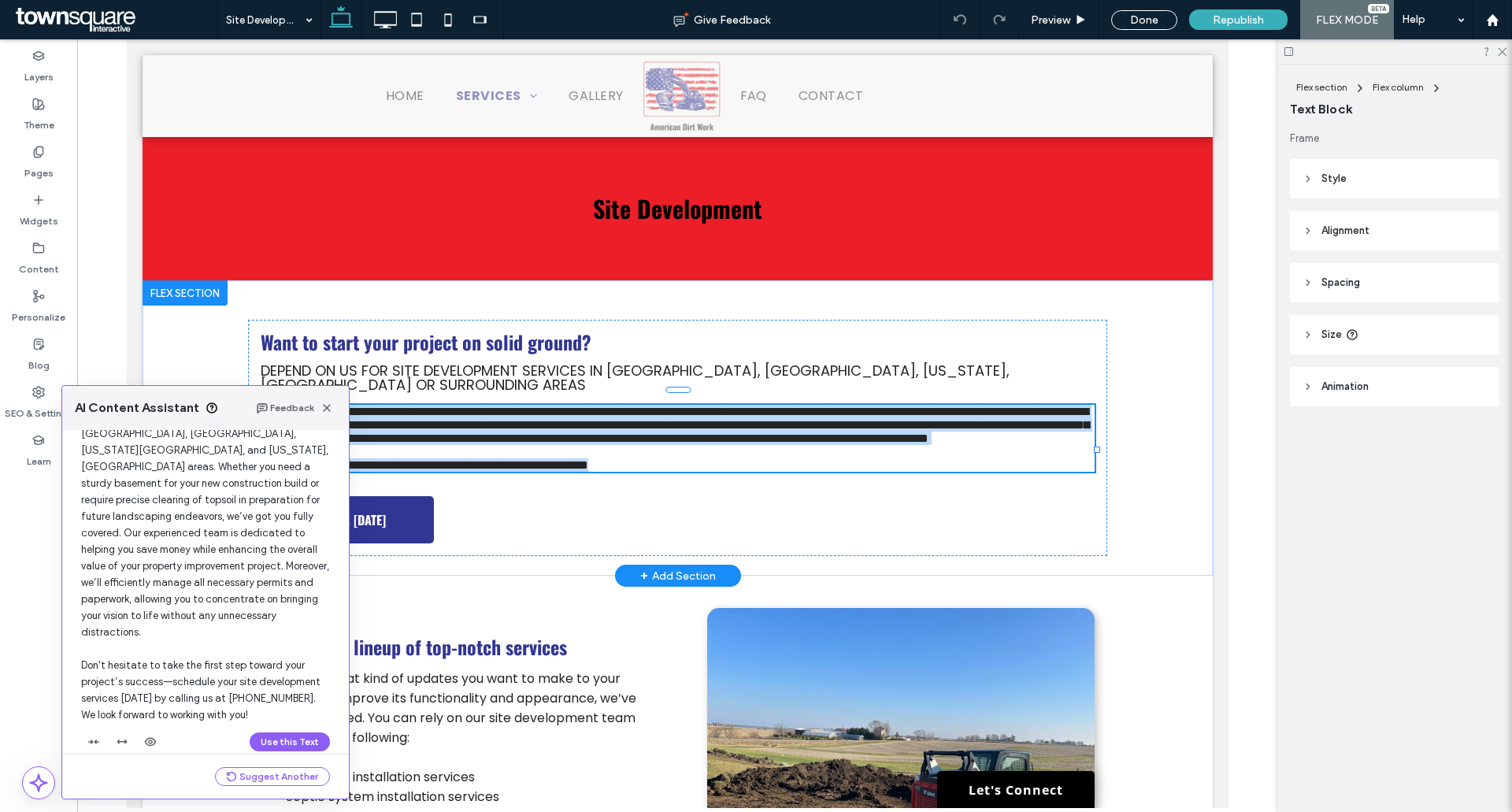
scroll to position [167, 0]
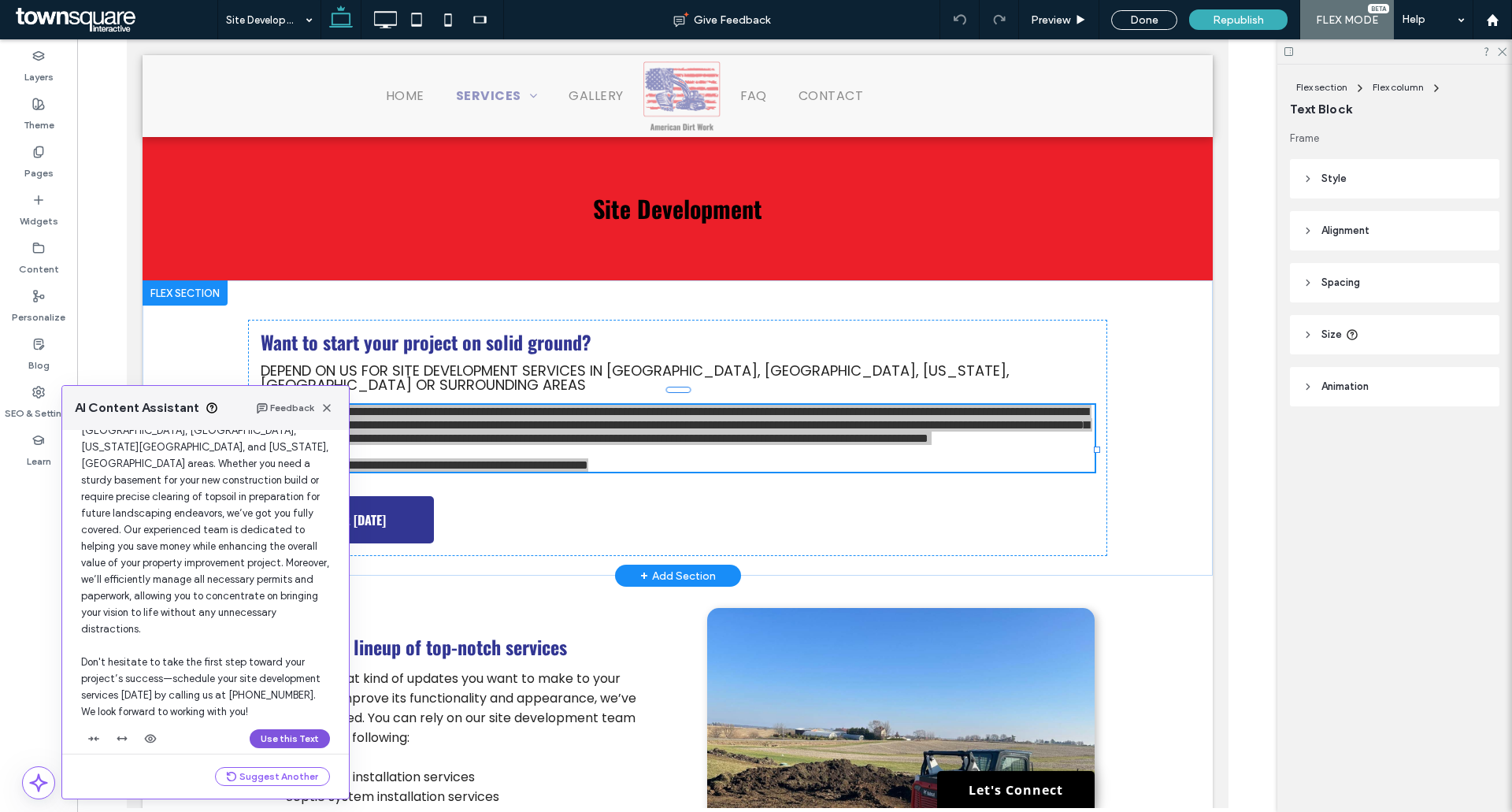
click at [293, 729] on button "Use this Text" at bounding box center [290, 738] width 80 height 19
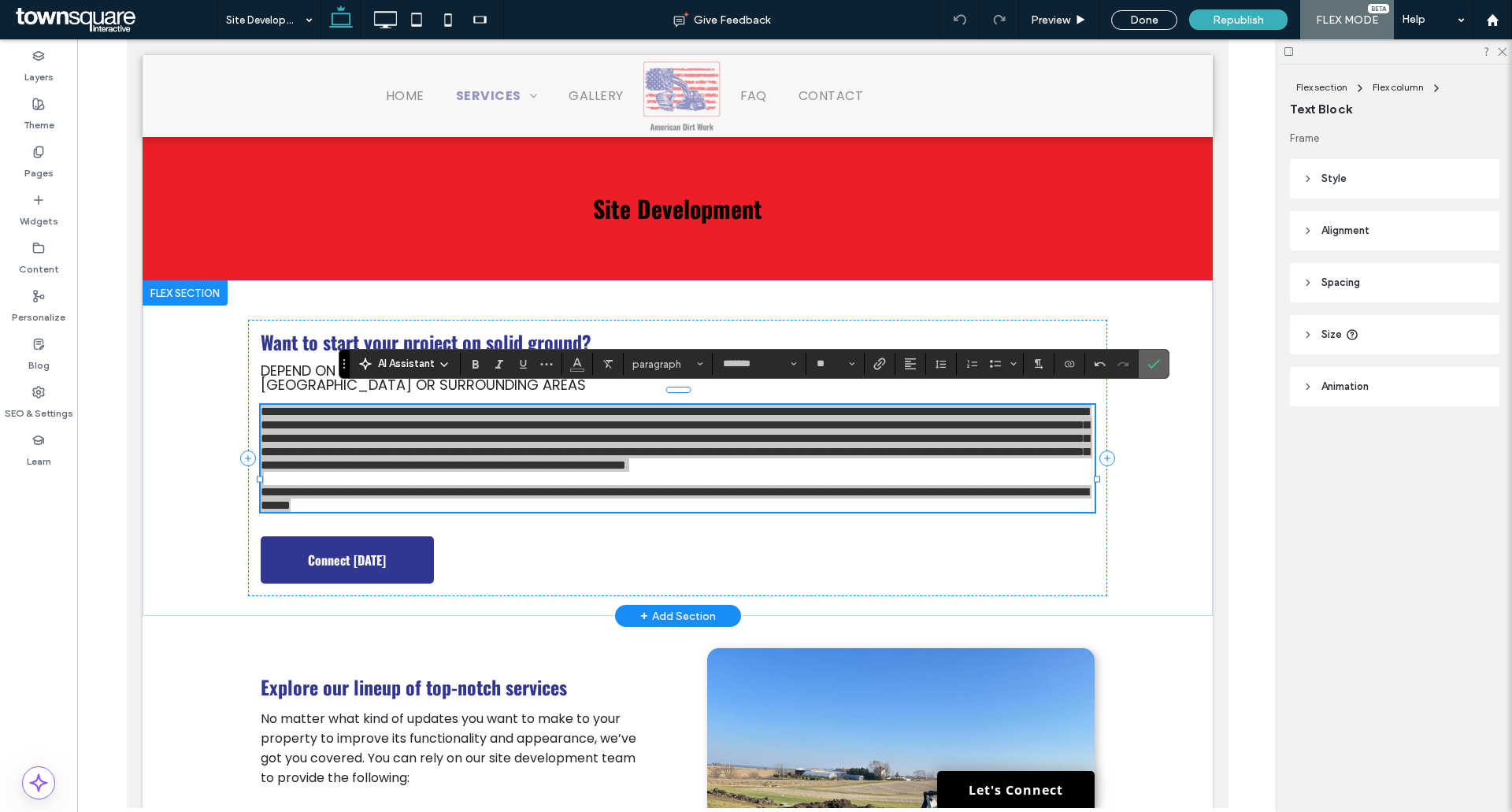
click at [1151, 374] on span "Confirm" at bounding box center [1151, 363] width 7 height 29
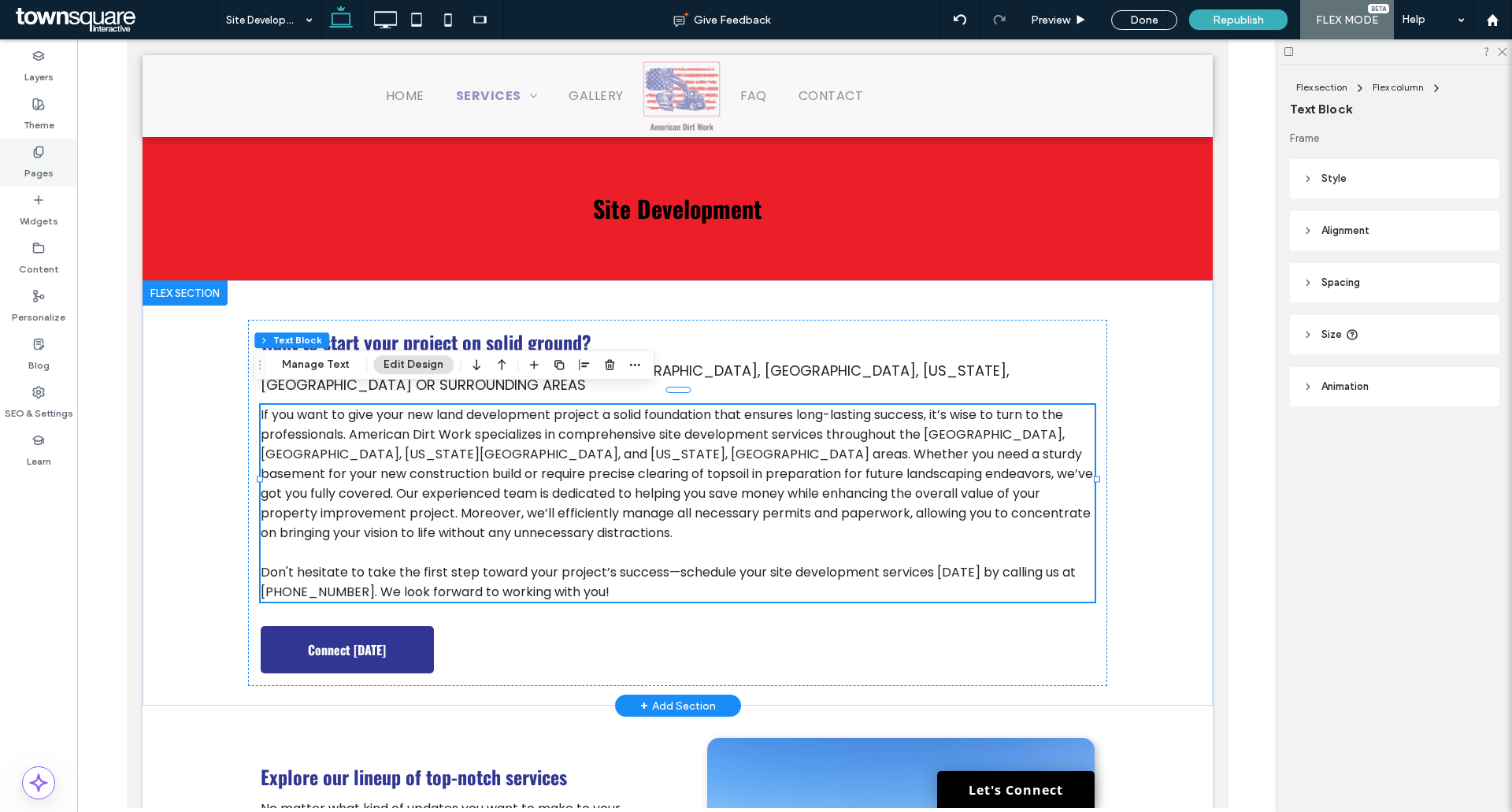
click at [58, 151] on div "Pages" at bounding box center [39, 163] width 77 height 48
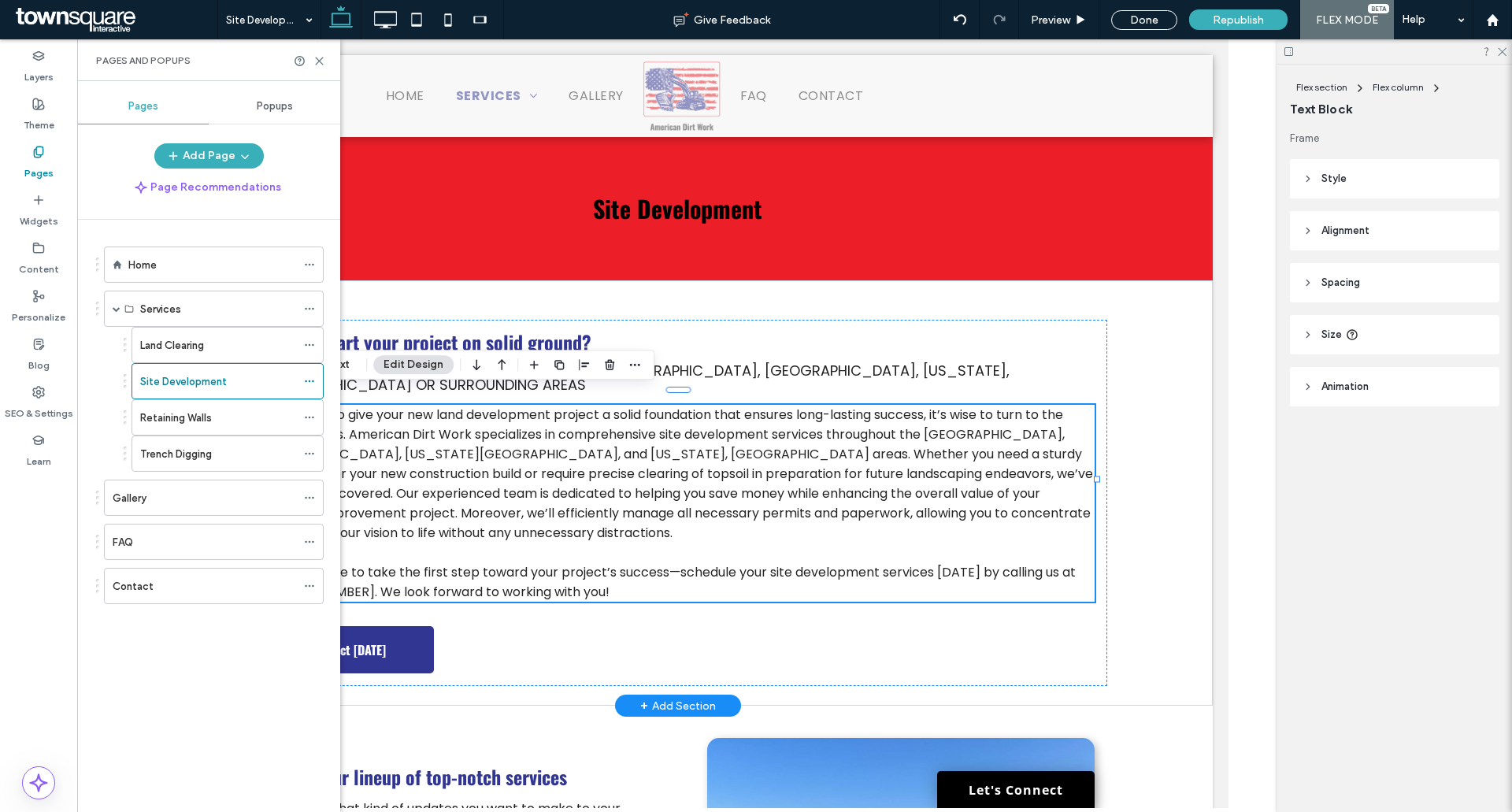
click at [171, 424] on label "Retaining Walls" at bounding box center [176, 417] width 72 height 28
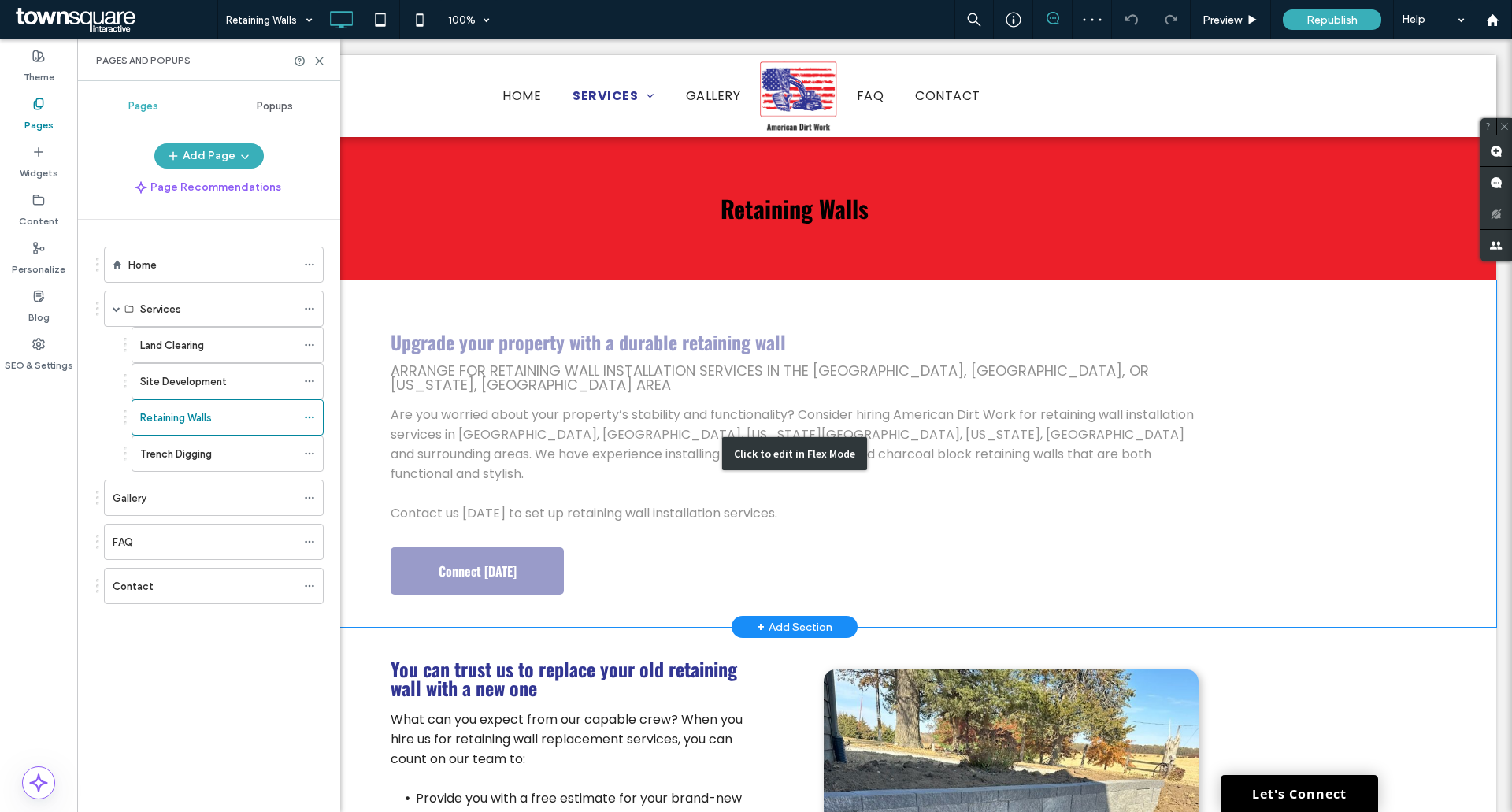
click at [527, 429] on div "Click to edit in Flex Mode" at bounding box center [795, 453] width 1403 height 347
click at [528, 428] on span "Are you worried about your property’s stability and functionality? Consider hir…" at bounding box center [793, 444] width 804 height 77
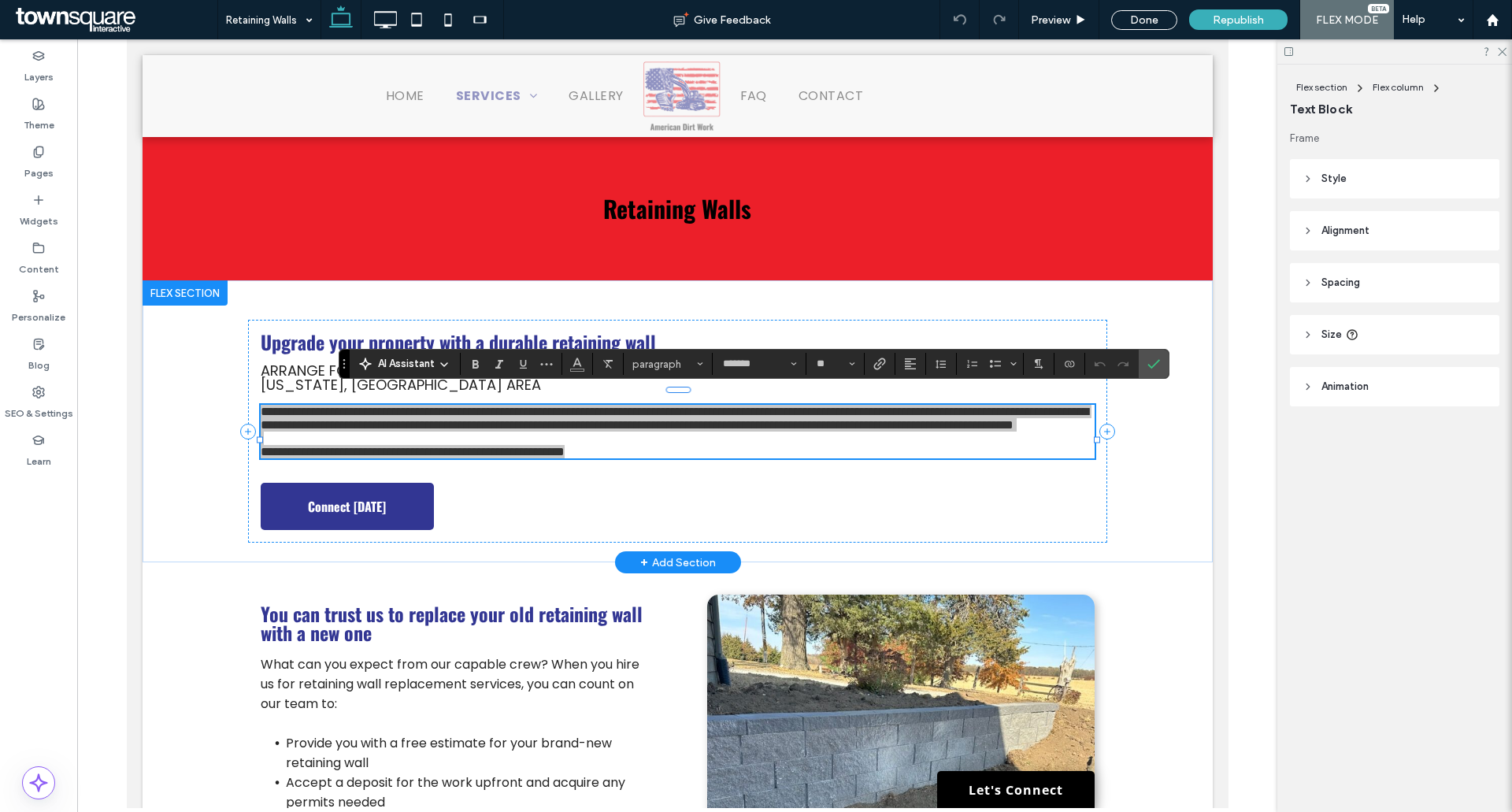
click at [450, 369] on icon at bounding box center [444, 365] width 13 height 13
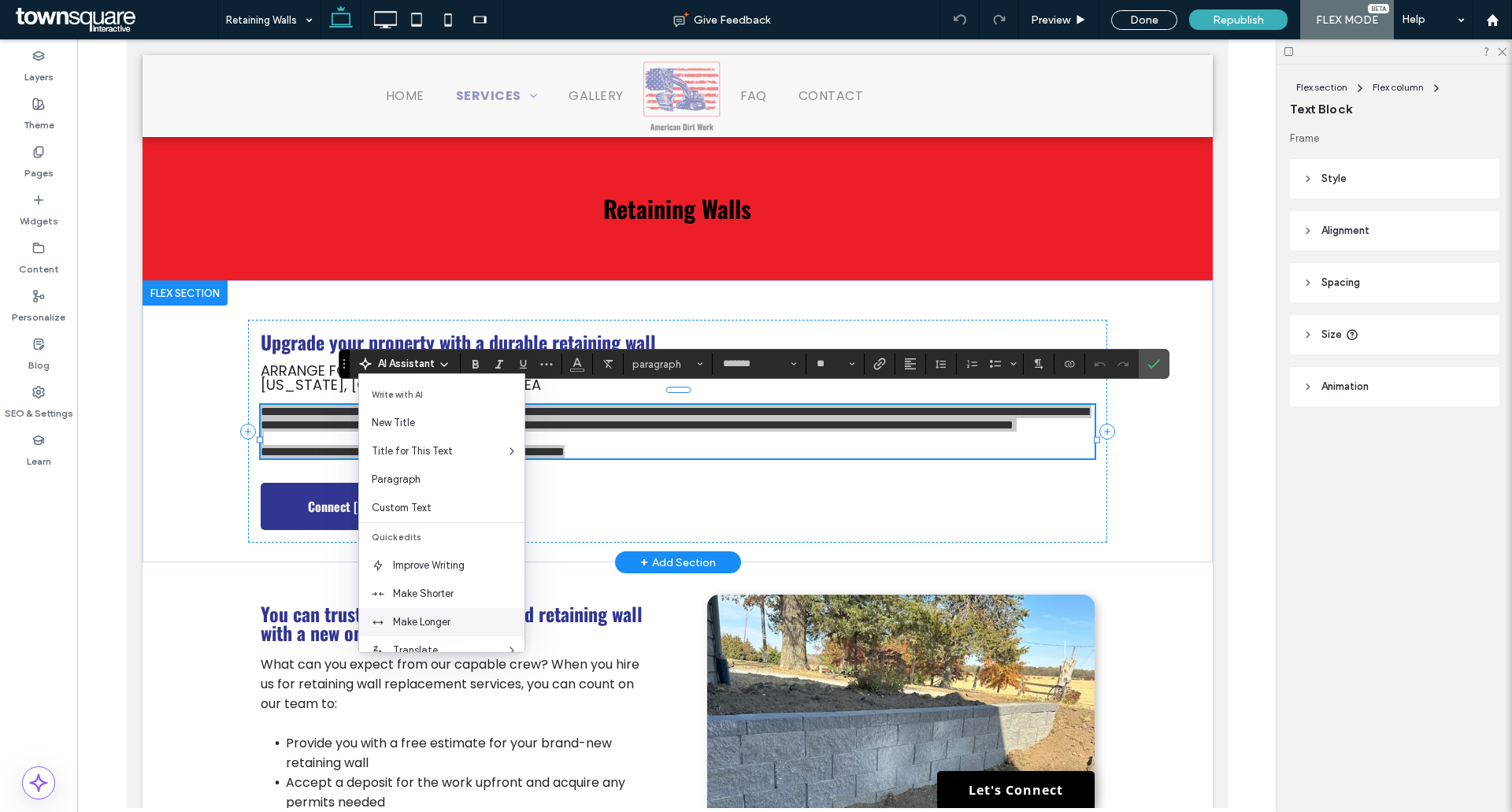
click at [416, 620] on span "Make Longer" at bounding box center [458, 622] width 132 height 16
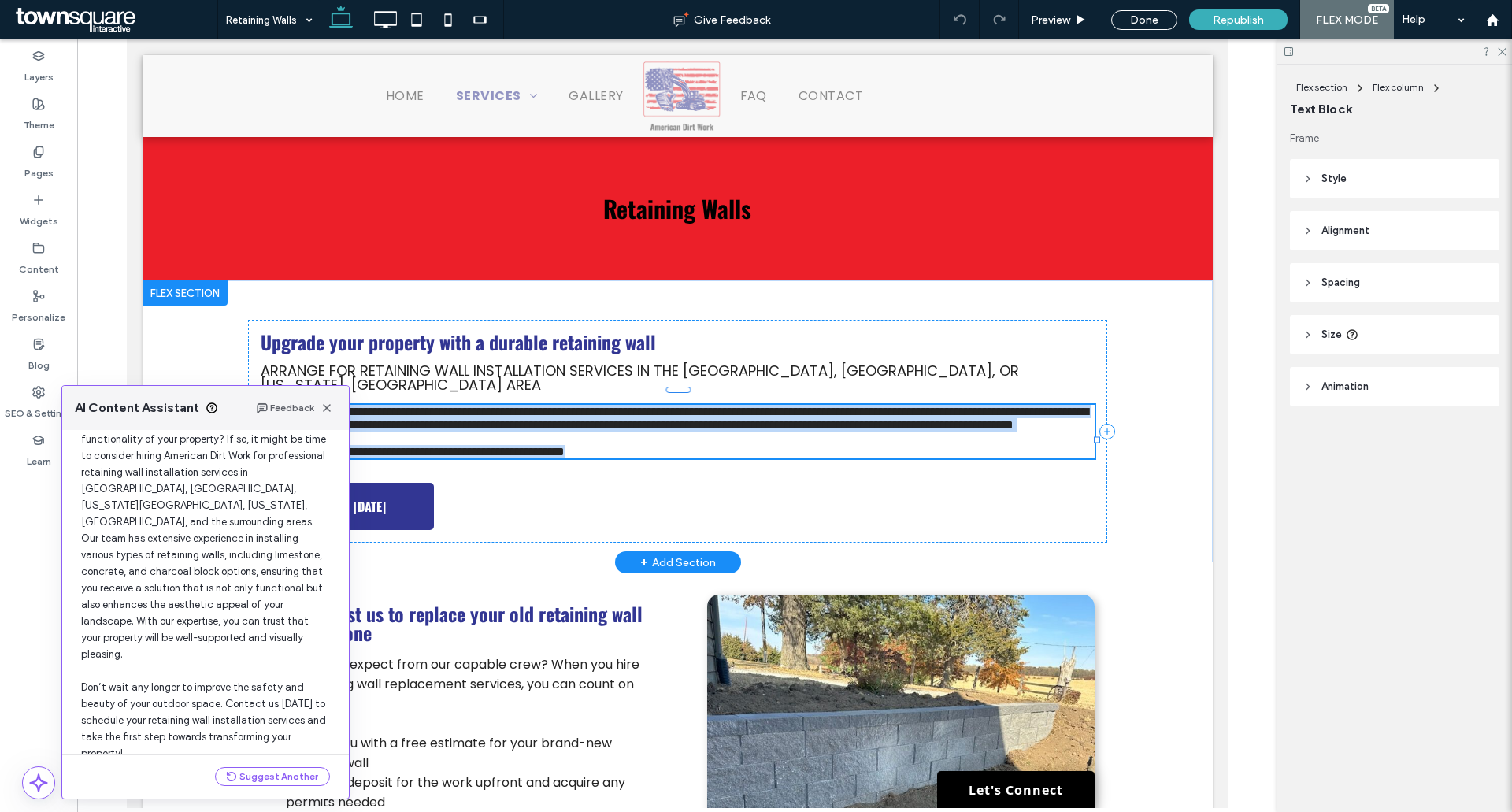
scroll to position [118, 0]
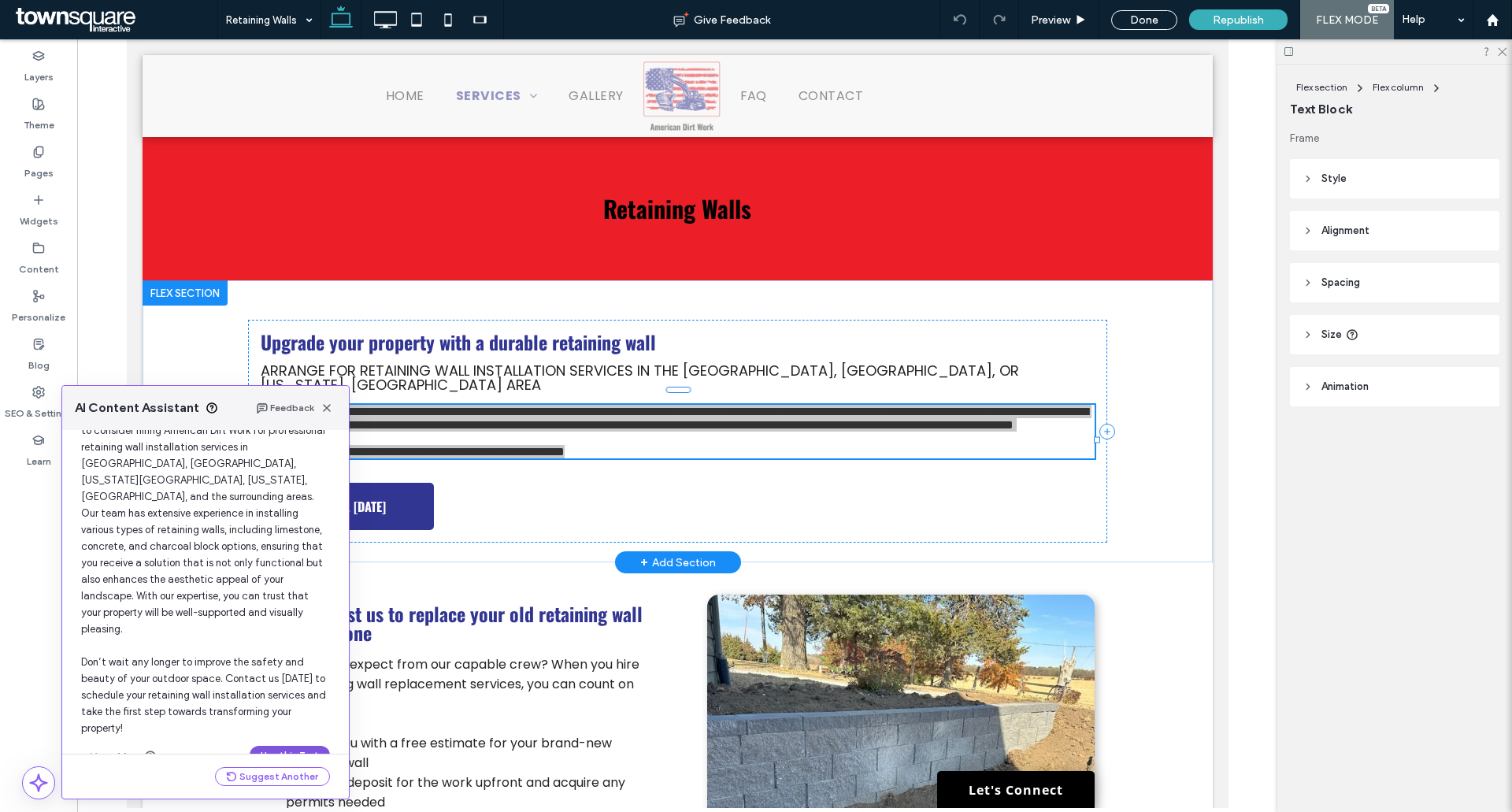
click at [296, 746] on button "Use this Text" at bounding box center [290, 755] width 80 height 19
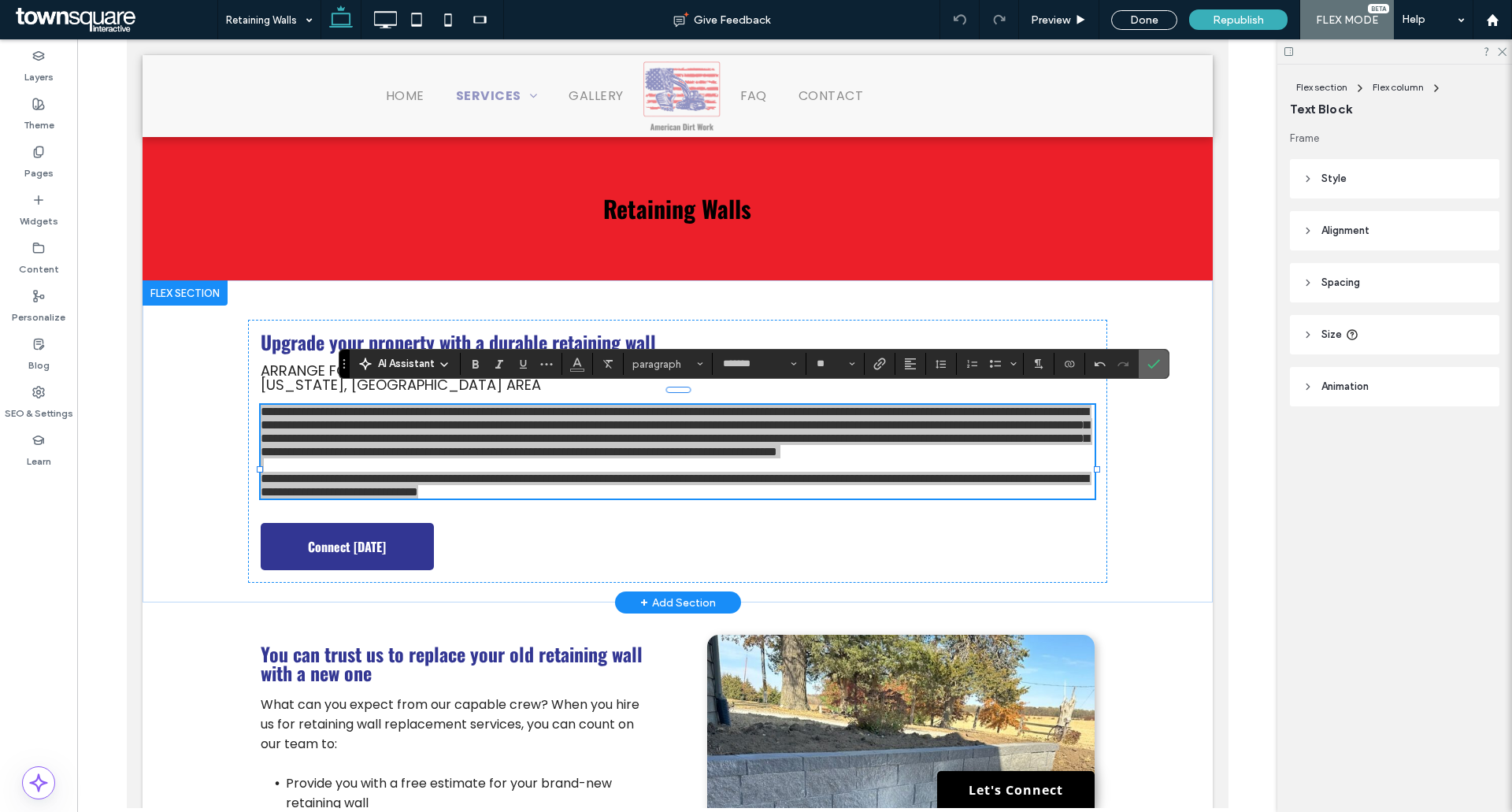
drag, startPoint x: 1146, startPoint y: 368, endPoint x: 1005, endPoint y: 326, distance: 147.1
click at [1146, 368] on label "Confirm" at bounding box center [1154, 363] width 24 height 29
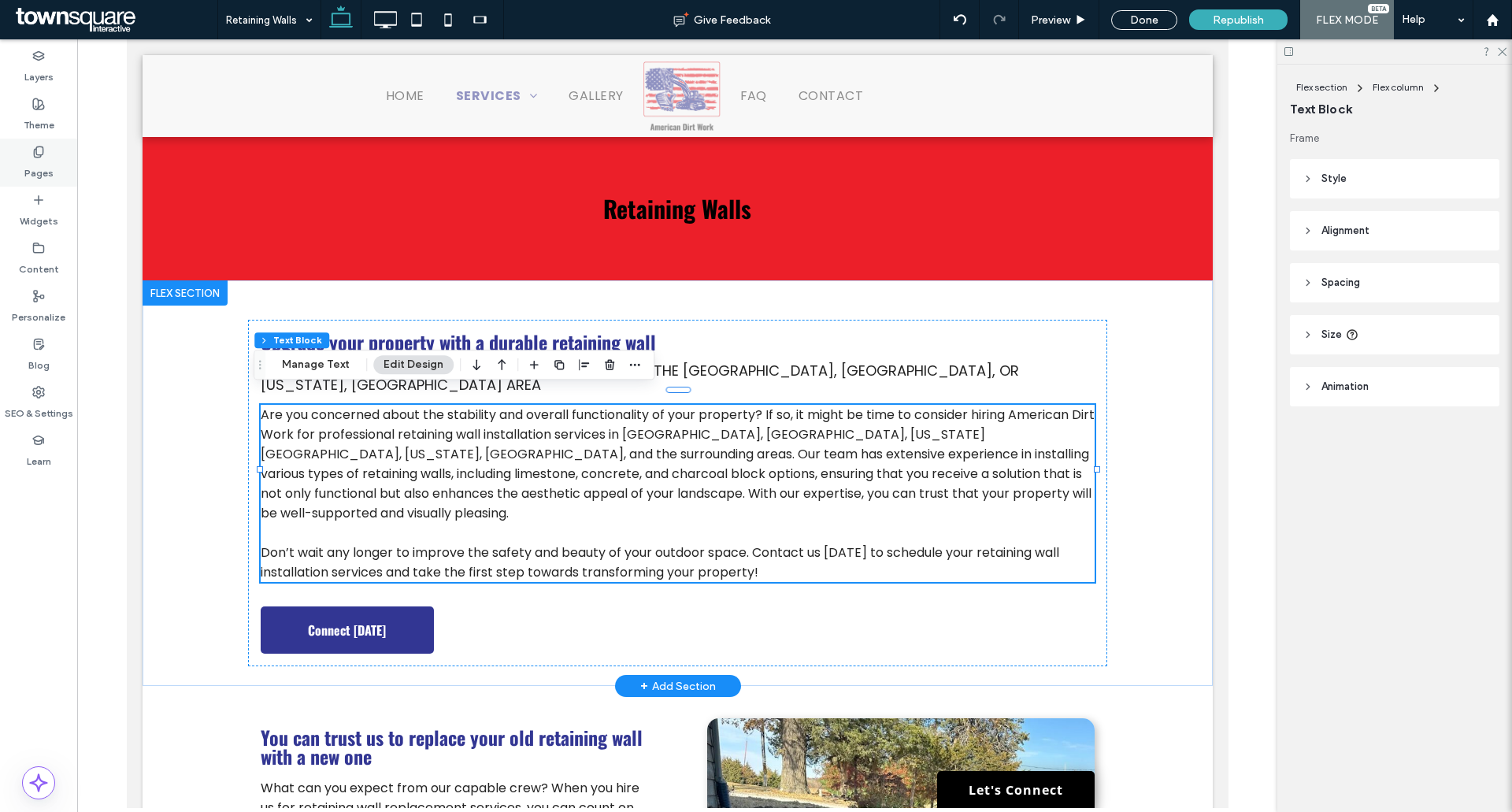
click at [52, 156] on div "Pages" at bounding box center [39, 163] width 77 height 48
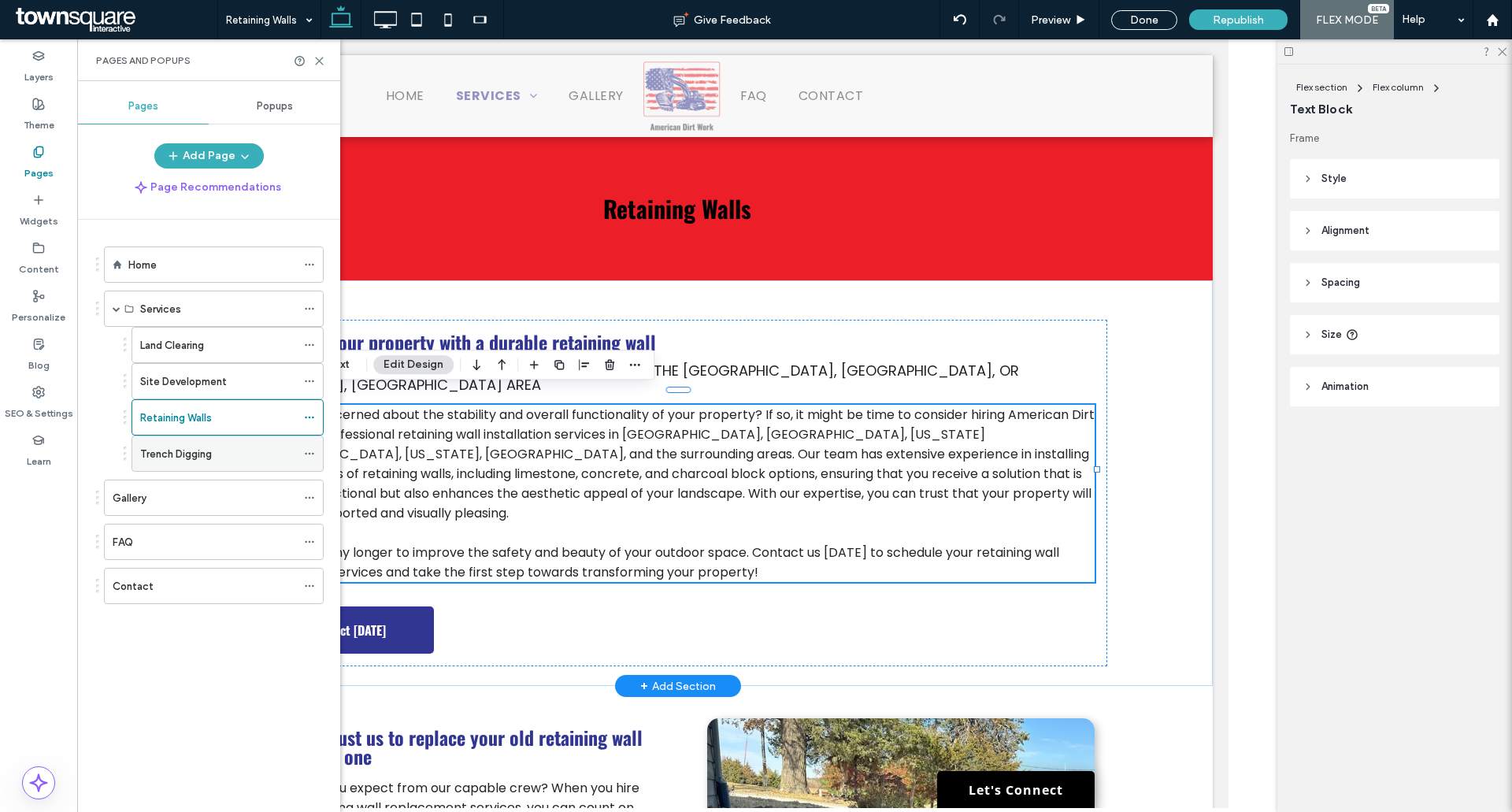
click at [178, 462] on label "Trench Digging" at bounding box center [176, 454] width 72 height 28
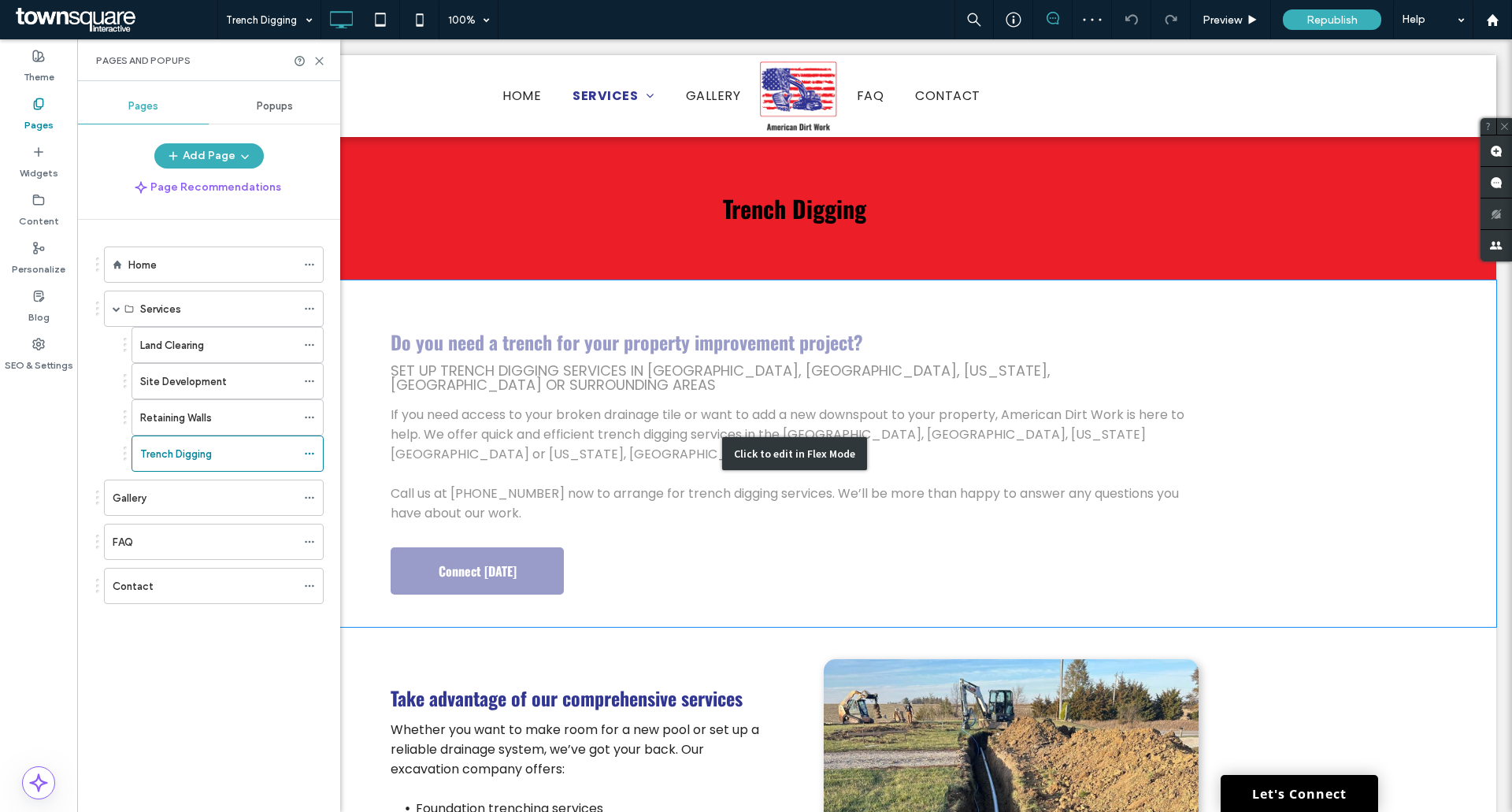
click at [662, 404] on div "Click to edit in Flex Mode" at bounding box center [795, 453] width 1403 height 347
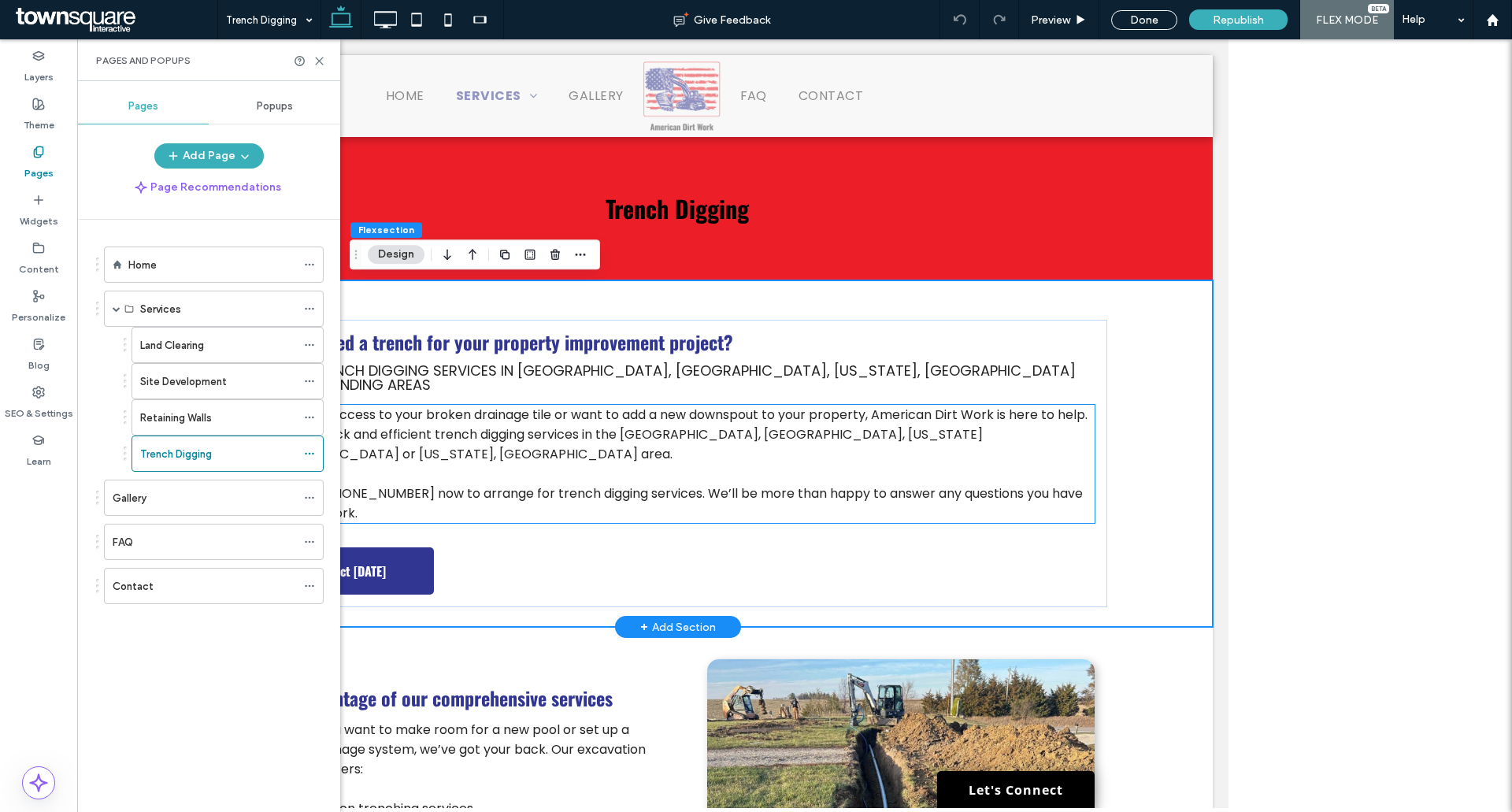
click at [656, 406] on span "If you need access to your broken drainage tile or want to add a new downspout …" at bounding box center [673, 434] width 827 height 58
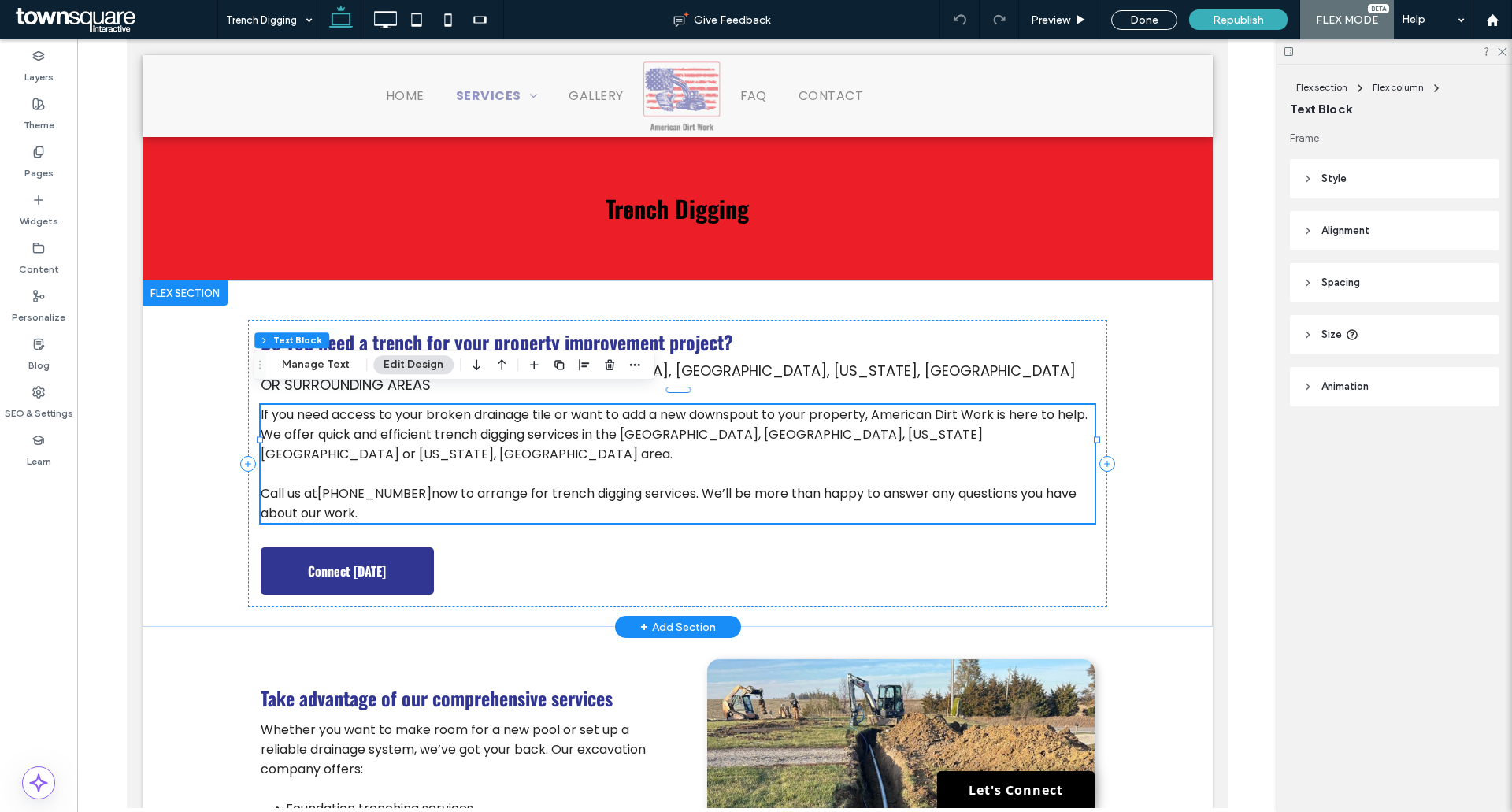
click at [645, 416] on span "If you need access to your broken drainage tile or want to add a new downspout …" at bounding box center [673, 434] width 827 height 58
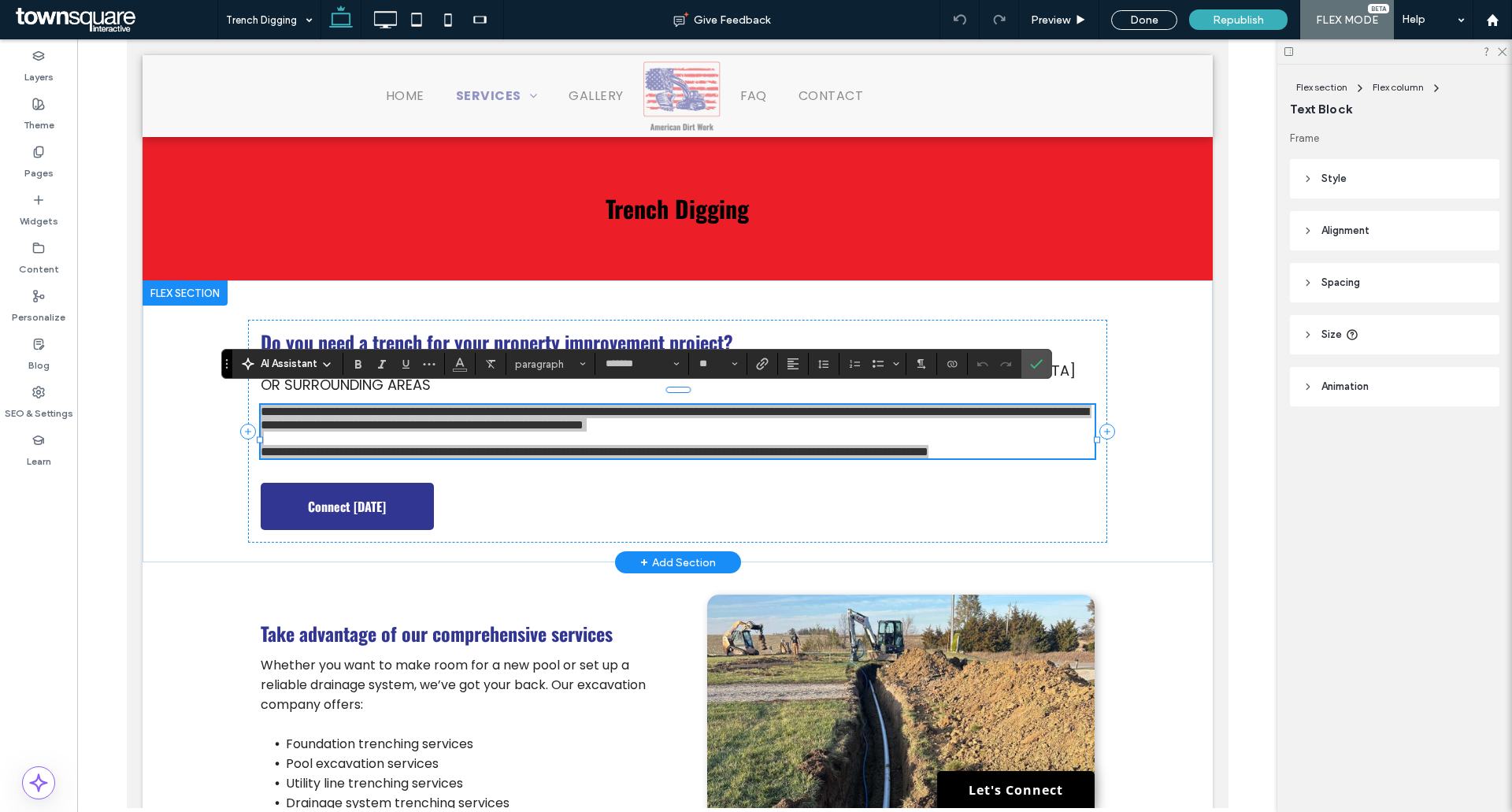
click at [333, 362] on div "AI Assistant" at bounding box center [287, 363] width 104 height 16
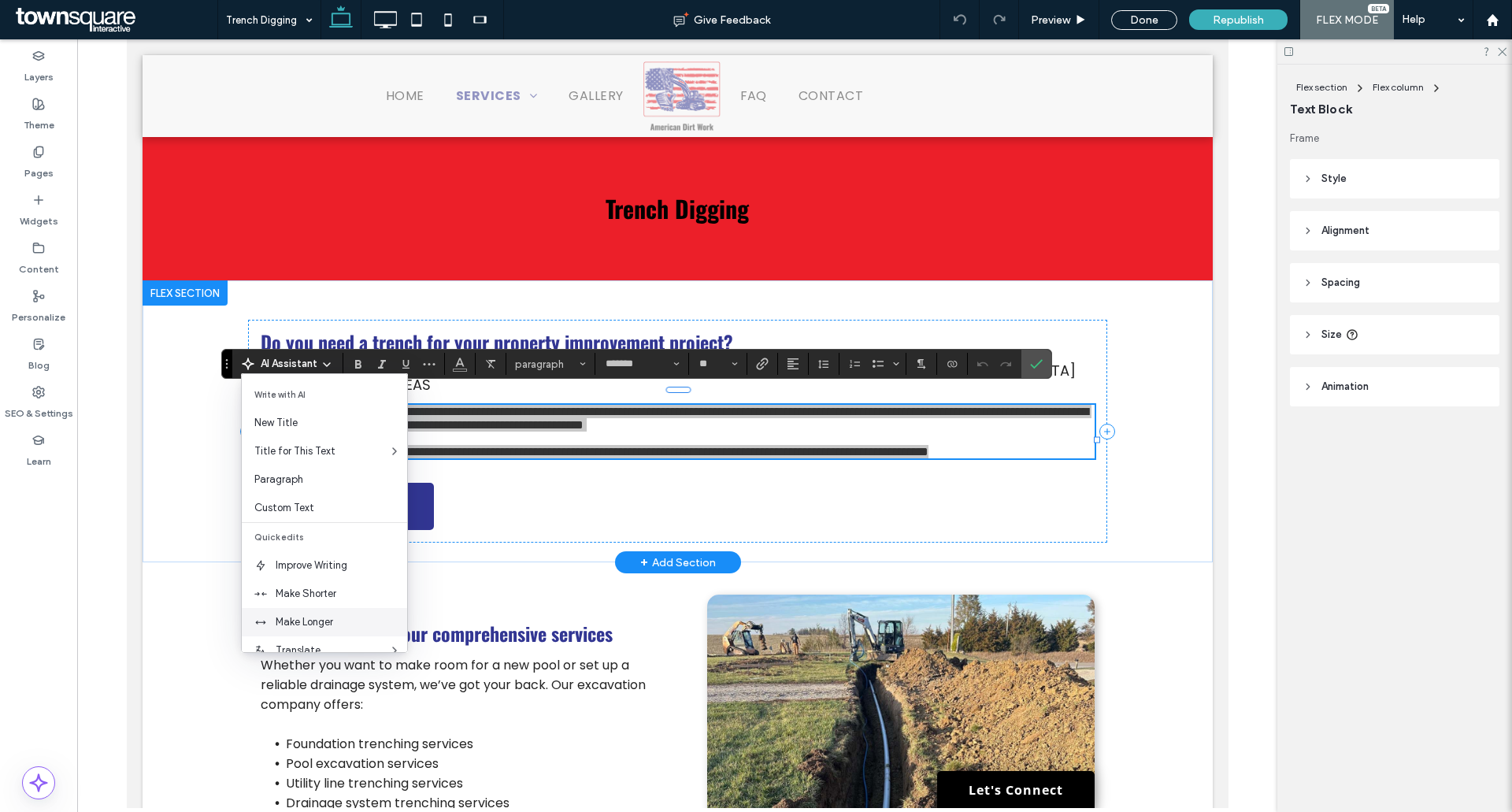
click at [332, 617] on span "Make Longer" at bounding box center [341, 622] width 132 height 16
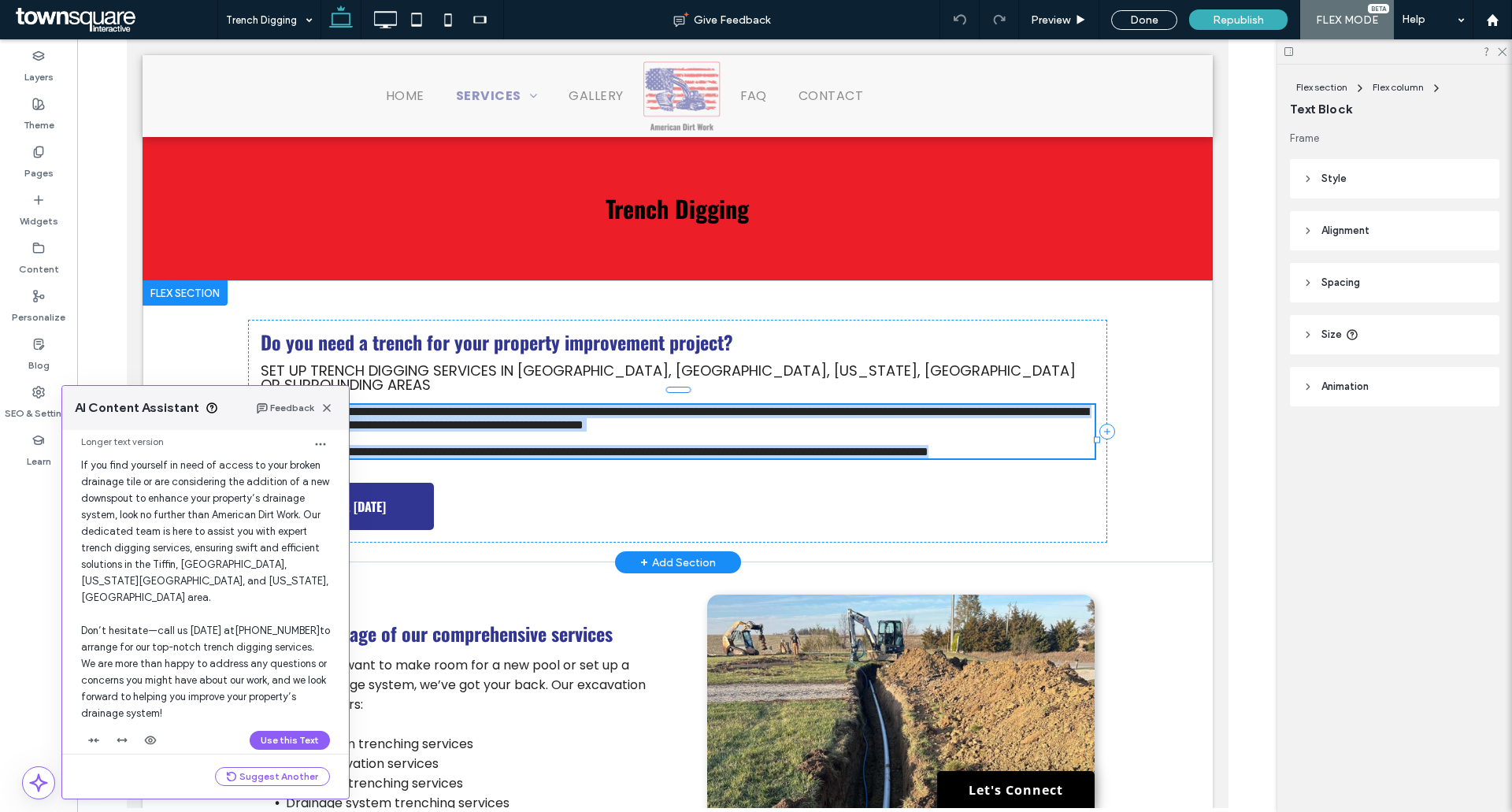
scroll to position [51, 0]
click at [277, 729] on button "Use this Text" at bounding box center [290, 738] width 80 height 19
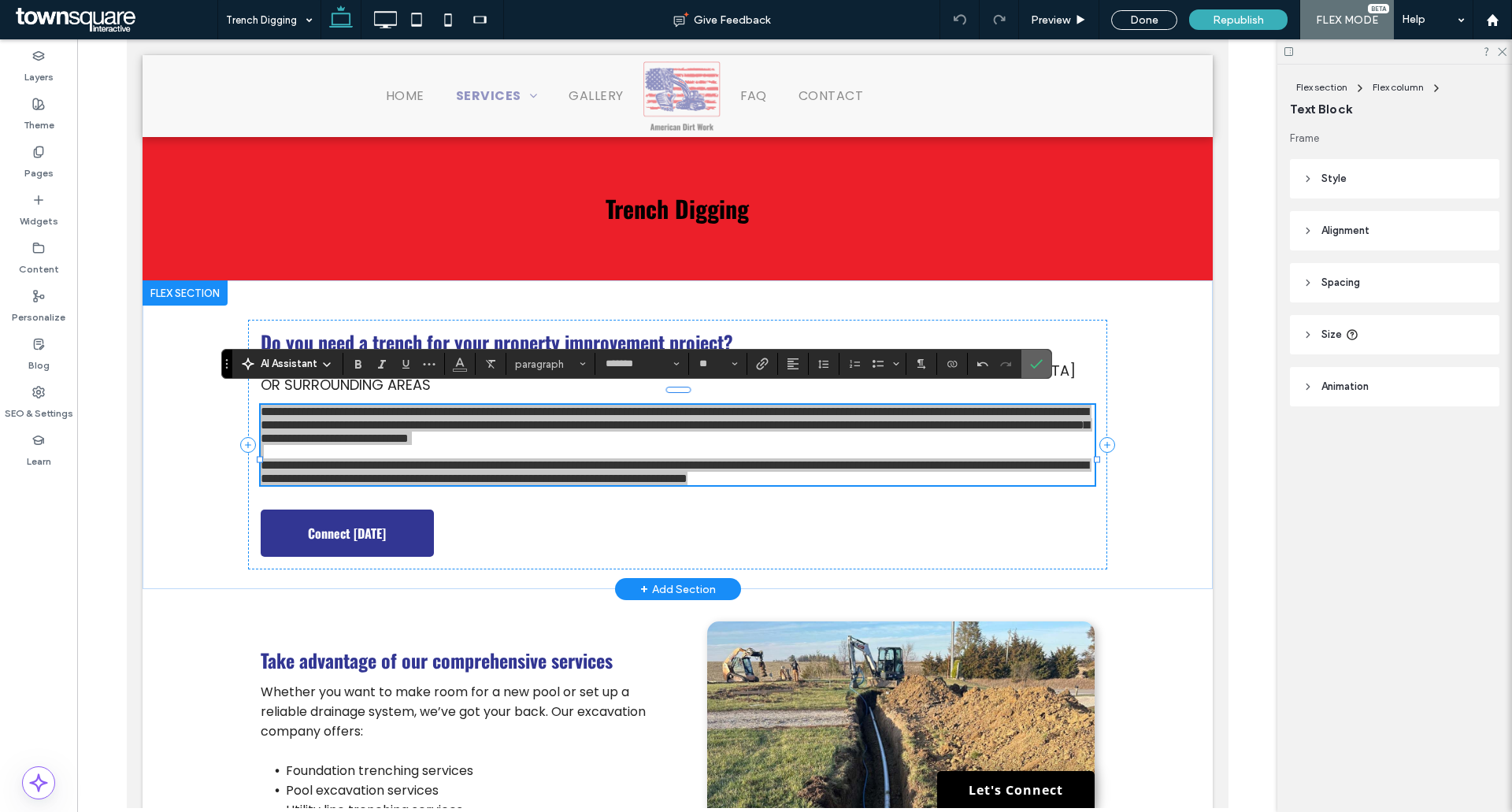
click at [1040, 368] on icon "Confirm" at bounding box center [1037, 364] width 13 height 13
